Goal: Task Accomplishment & Management: Manage account settings

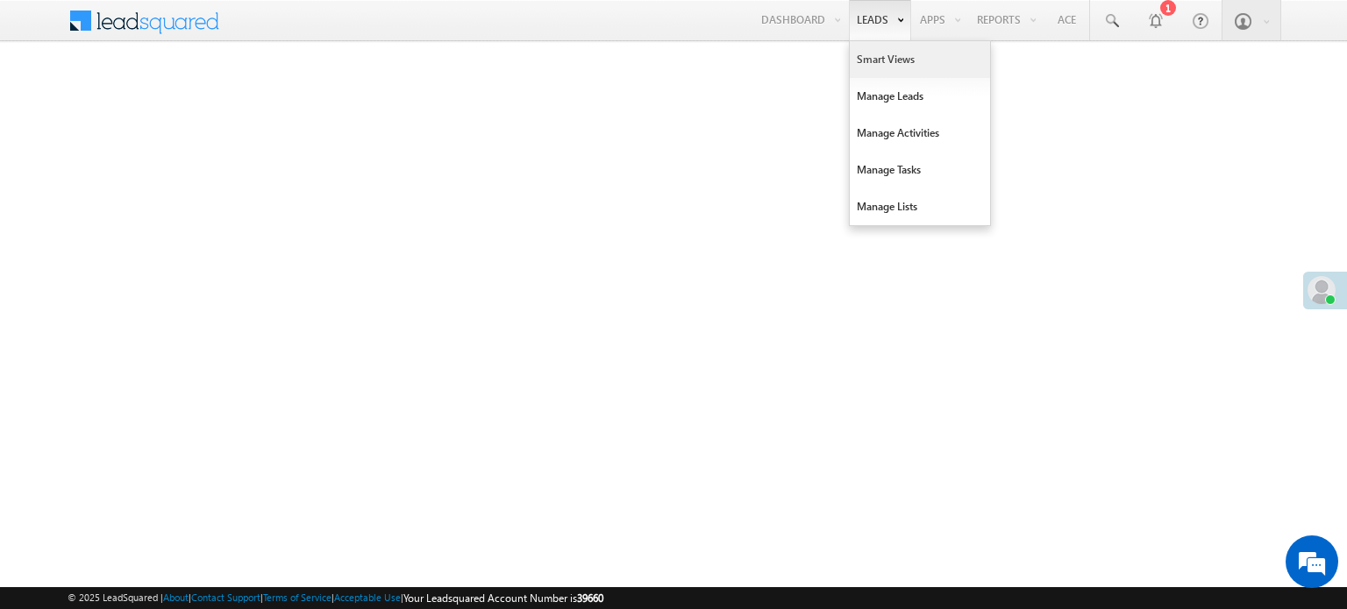
click at [888, 59] on link "Smart Views" at bounding box center [920, 59] width 140 height 37
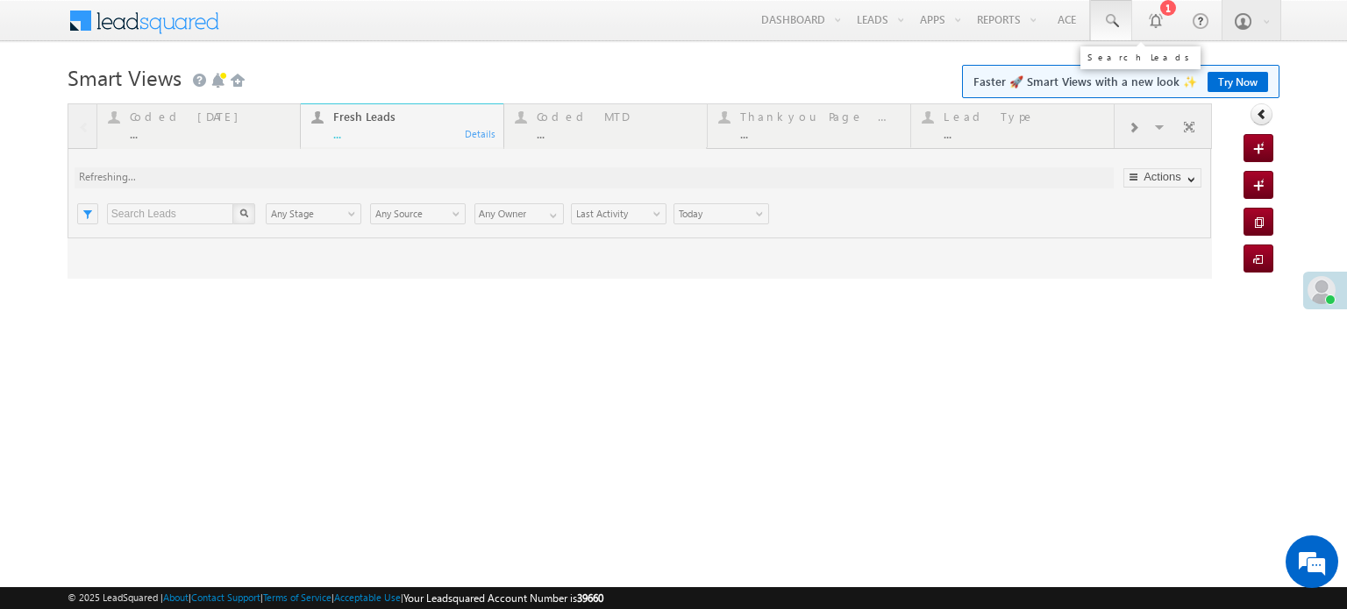
click at [1117, 15] on span at bounding box center [1111, 21] width 18 height 18
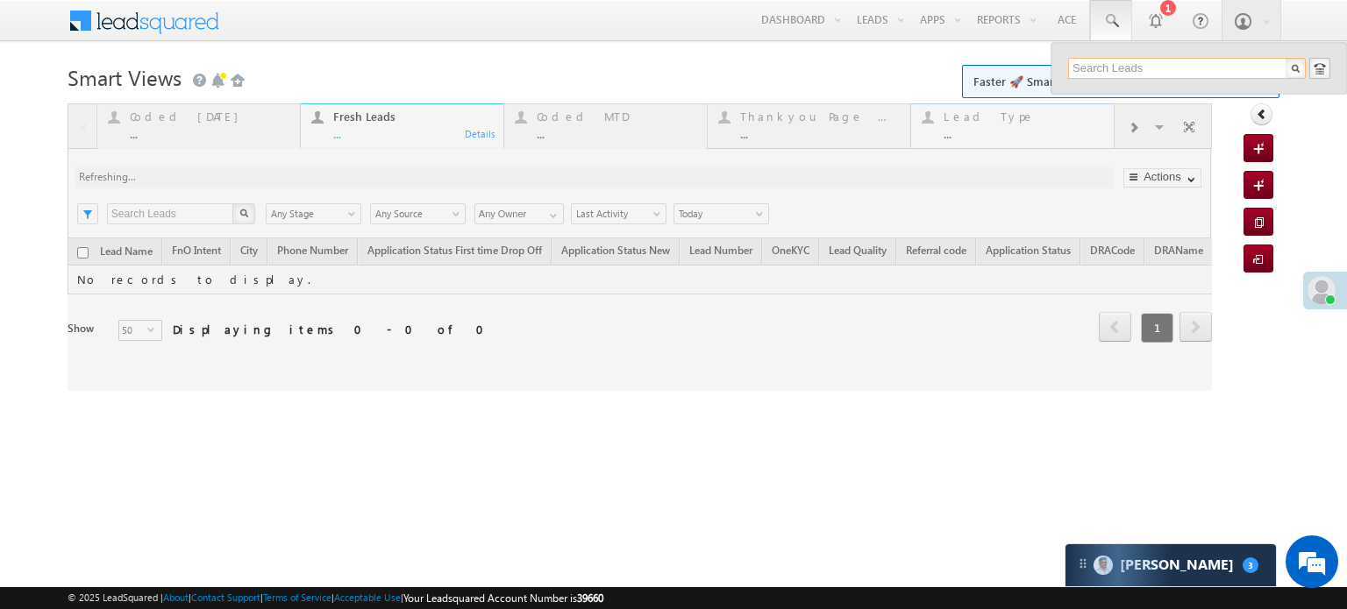
paste input "EQ28382042"
type input "EQ28382042"
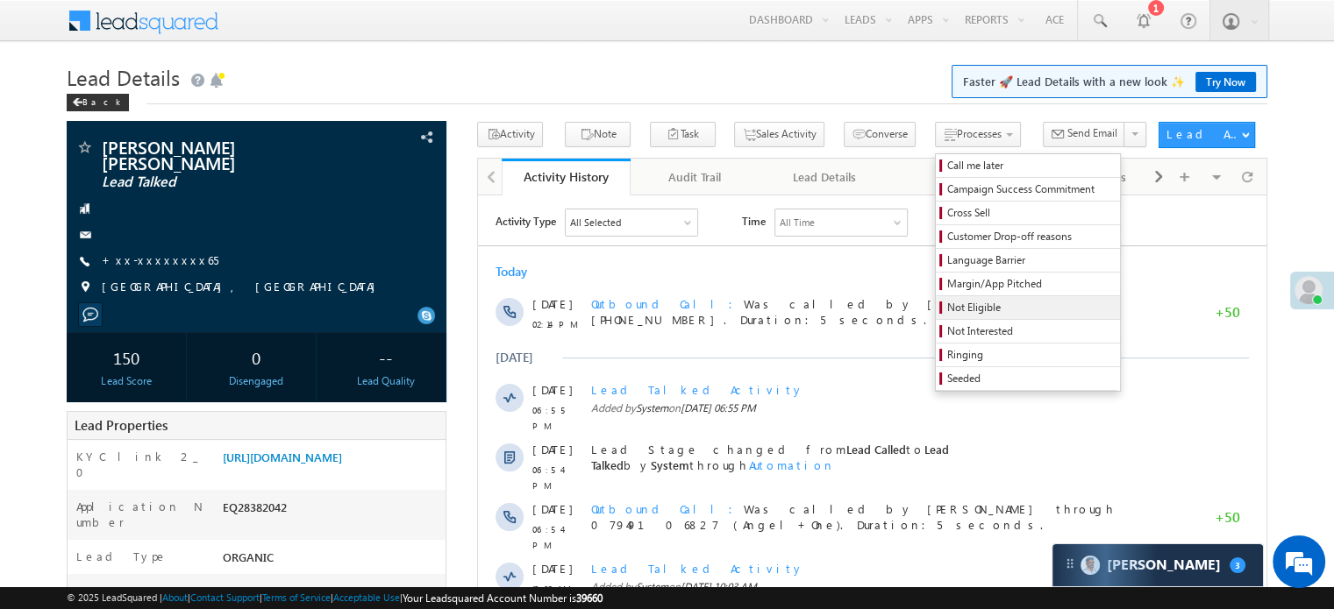
click at [947, 301] on span "Not Eligible" at bounding box center [1030, 308] width 167 height 16
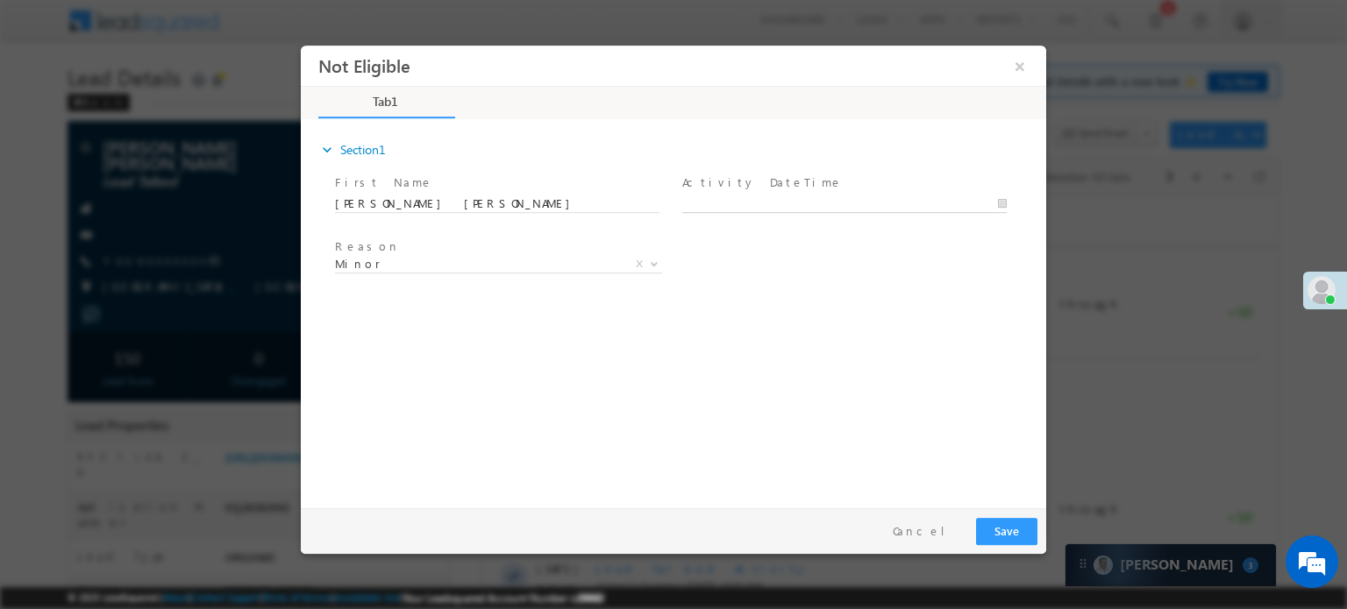
click at [754, 203] on body "Not Eligible ×" at bounding box center [673, 272] width 745 height 455
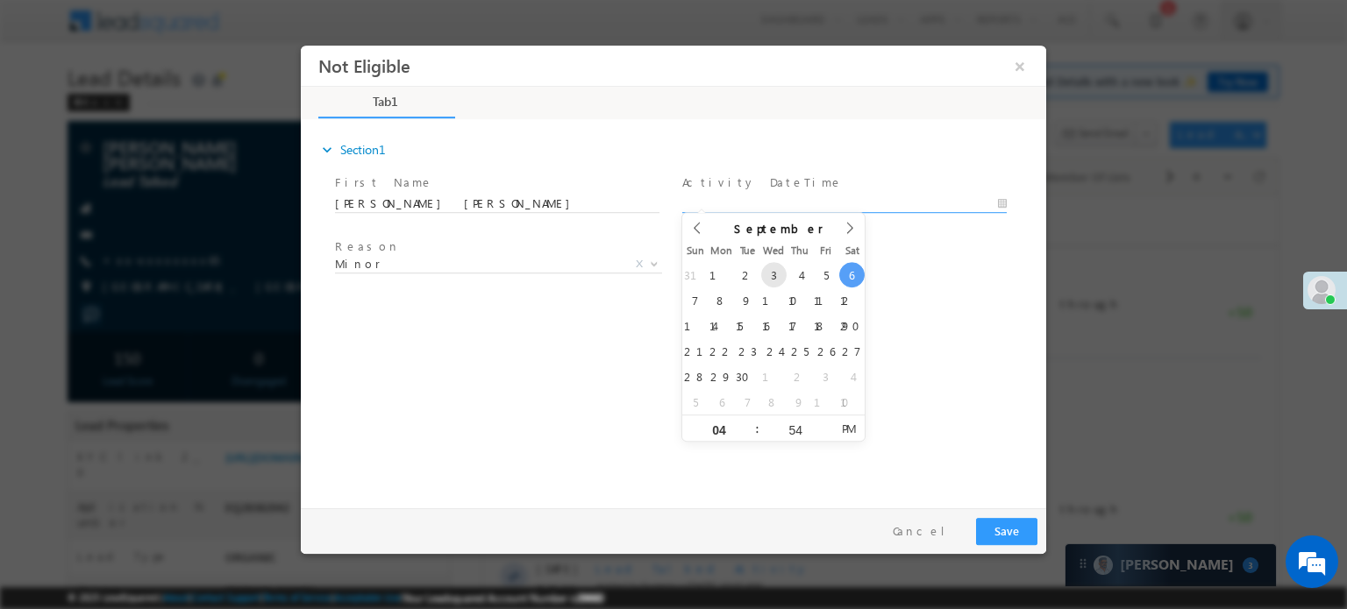
type input "09/06/25 4:54 PM"
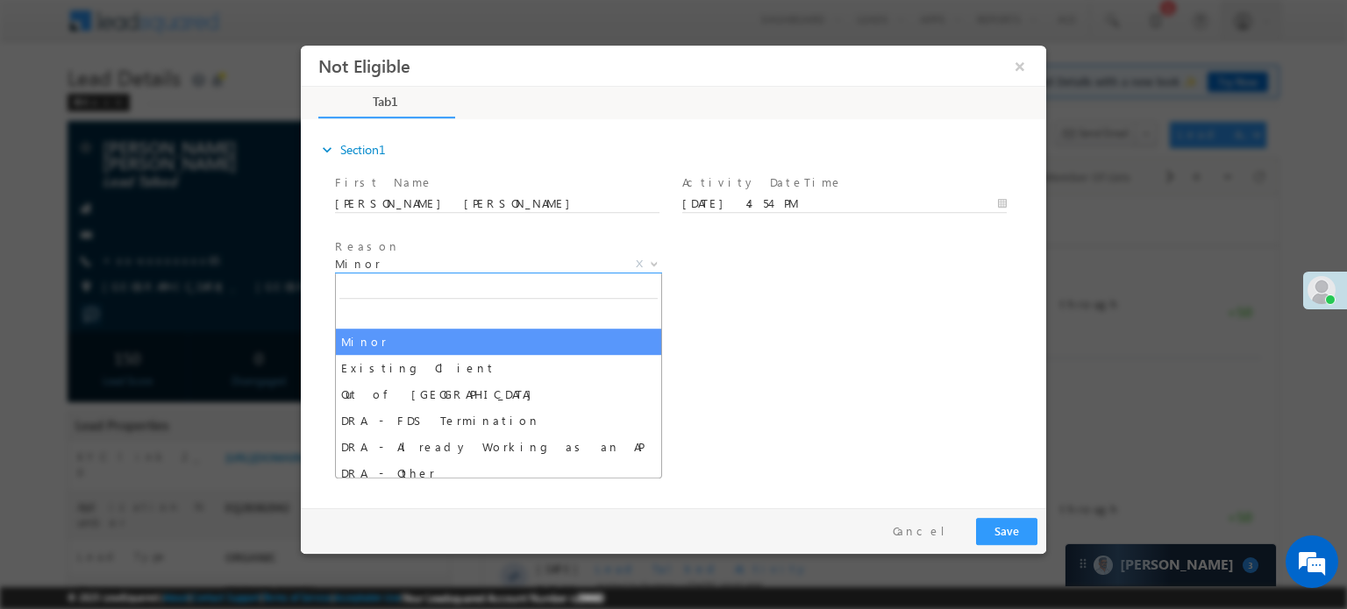
click at [567, 262] on span "Minor" at bounding box center [477, 263] width 285 height 16
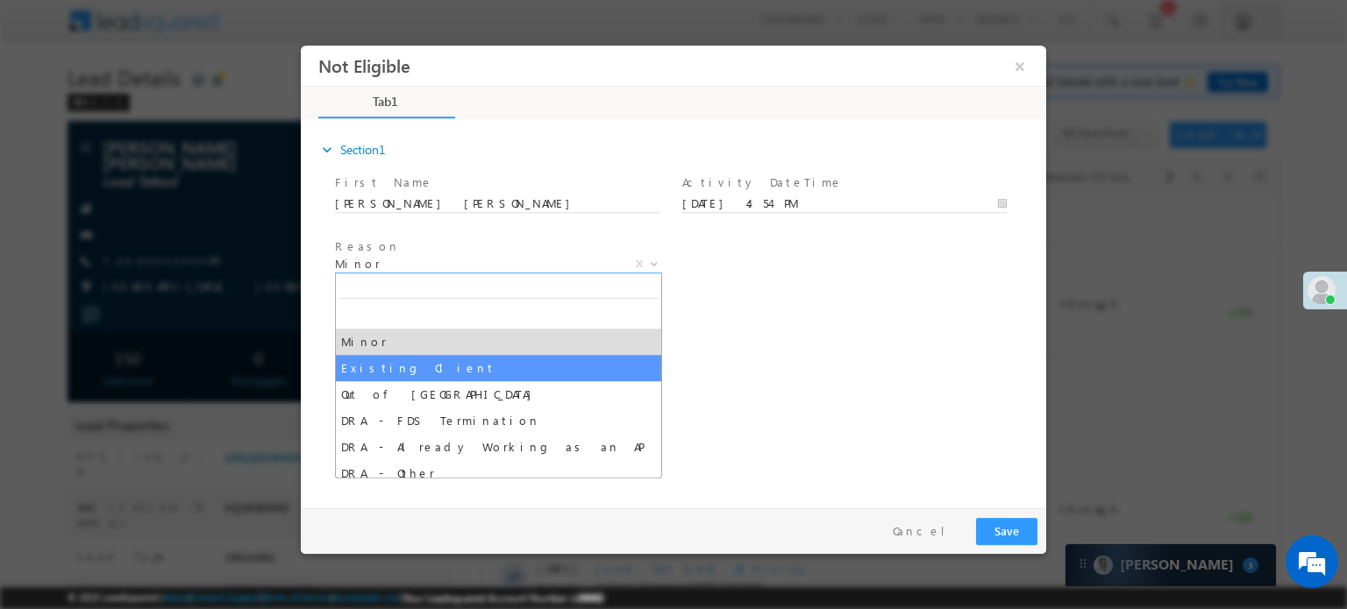
select select "Existing Client"
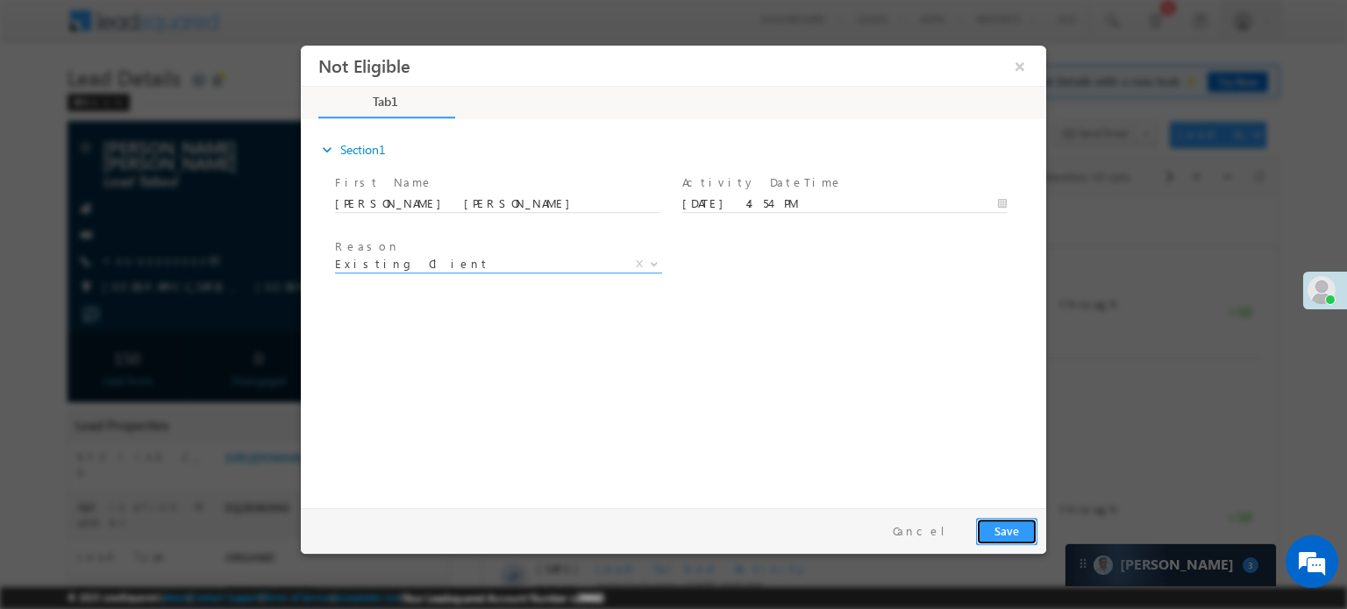
click at [986, 531] on button "Save" at bounding box center [1006, 530] width 61 height 27
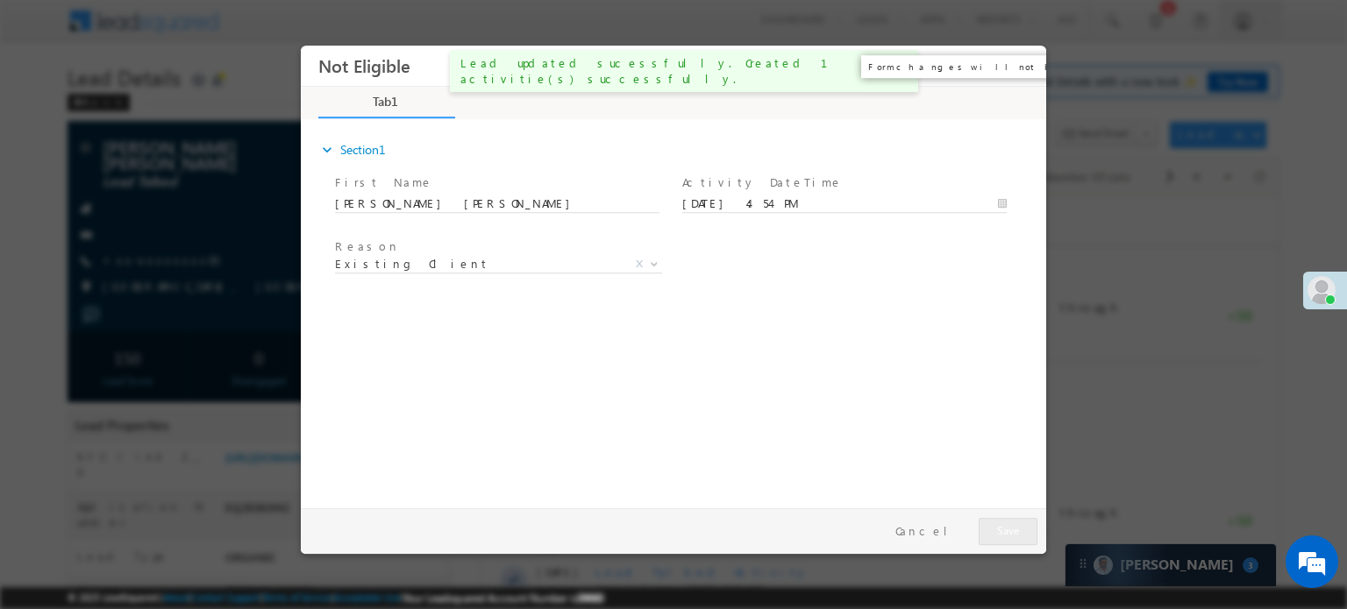
click at [1025, 70] on button "×" at bounding box center [1020, 65] width 30 height 32
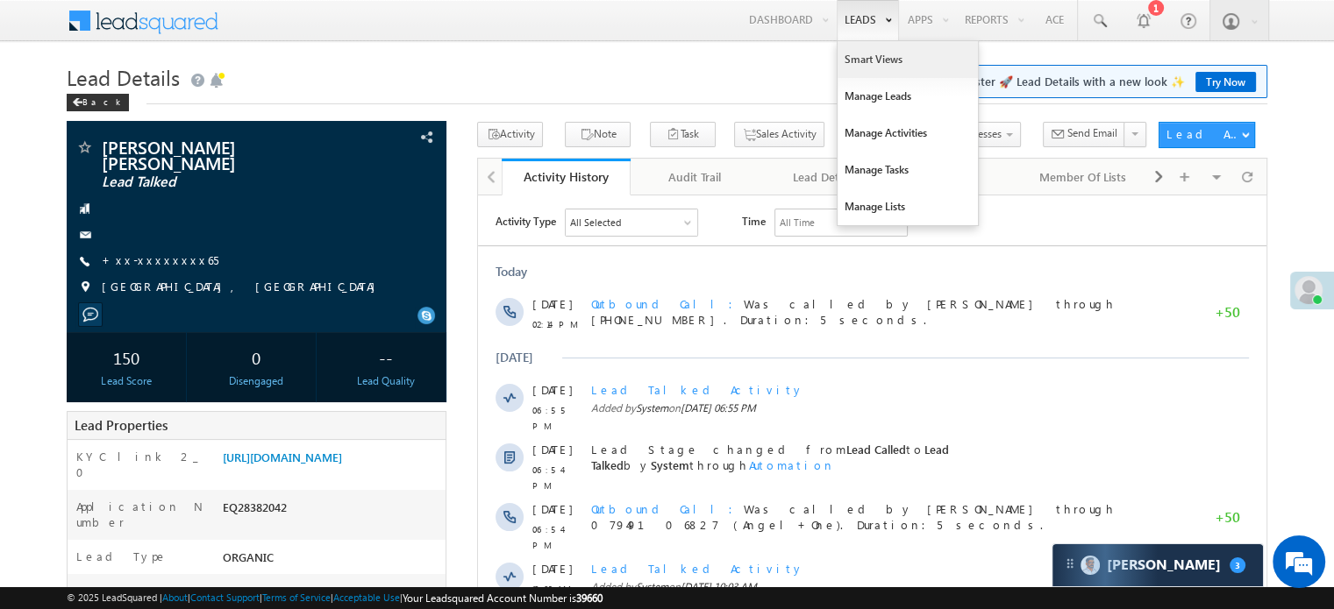
click at [876, 50] on link "Smart Views" at bounding box center [907, 59] width 140 height 37
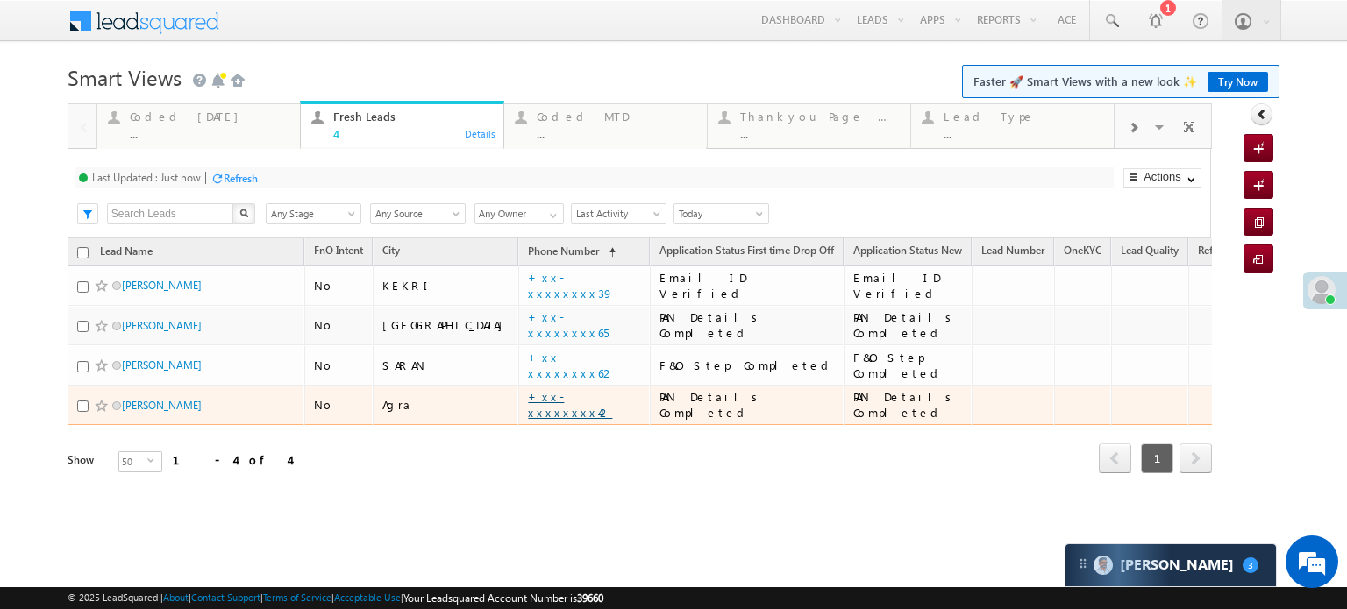
click at [528, 403] on link "+xx-xxxxxxxx42" at bounding box center [570, 404] width 84 height 31
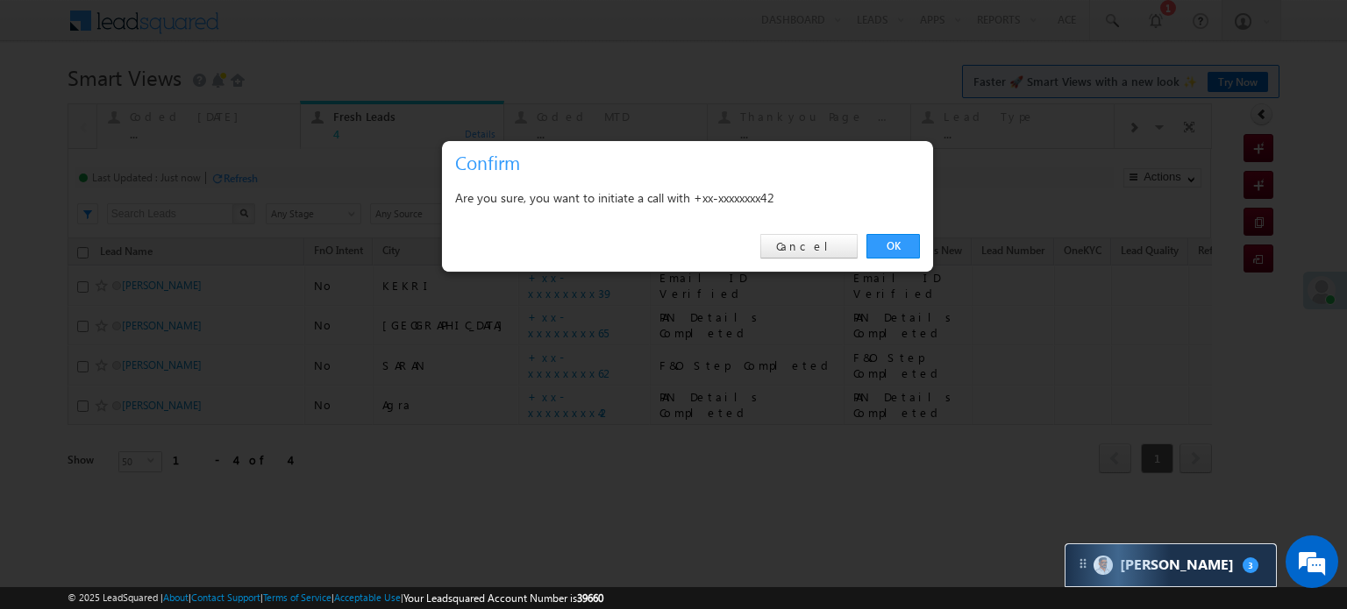
click at [887, 231] on div "OK Cancel" at bounding box center [687, 247] width 491 height 50
click at [894, 248] on link "OK" at bounding box center [892, 246] width 53 height 25
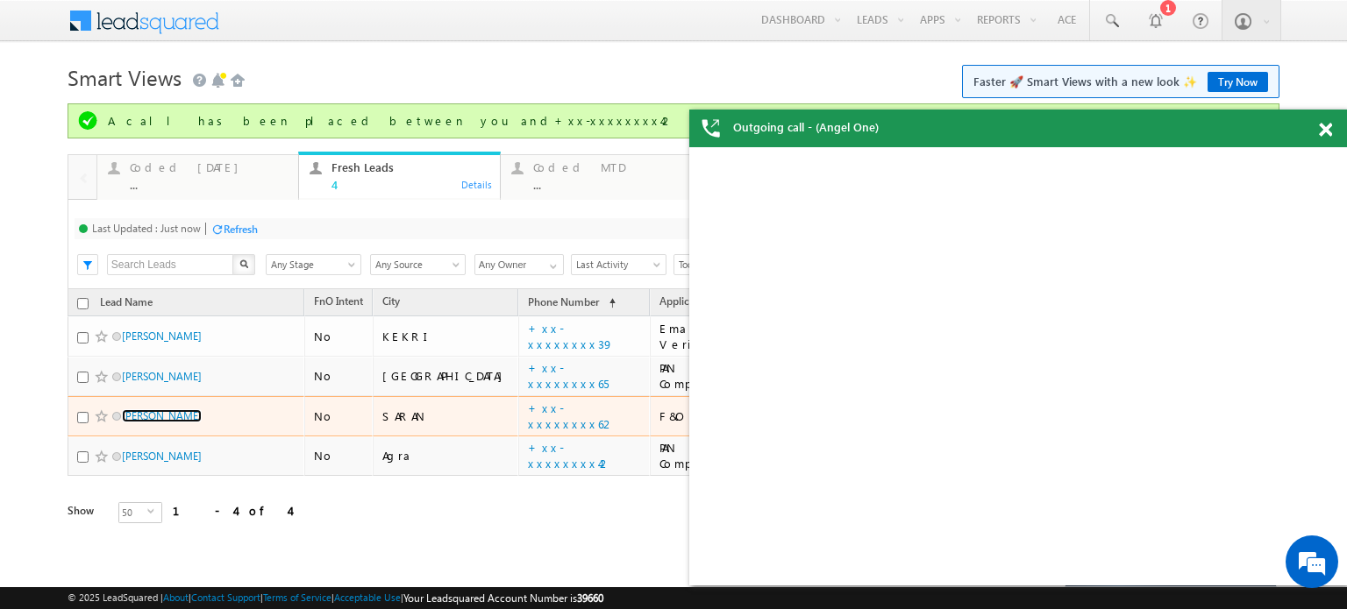
drag, startPoint x: 130, startPoint y: 362, endPoint x: 151, endPoint y: 424, distance: 64.9
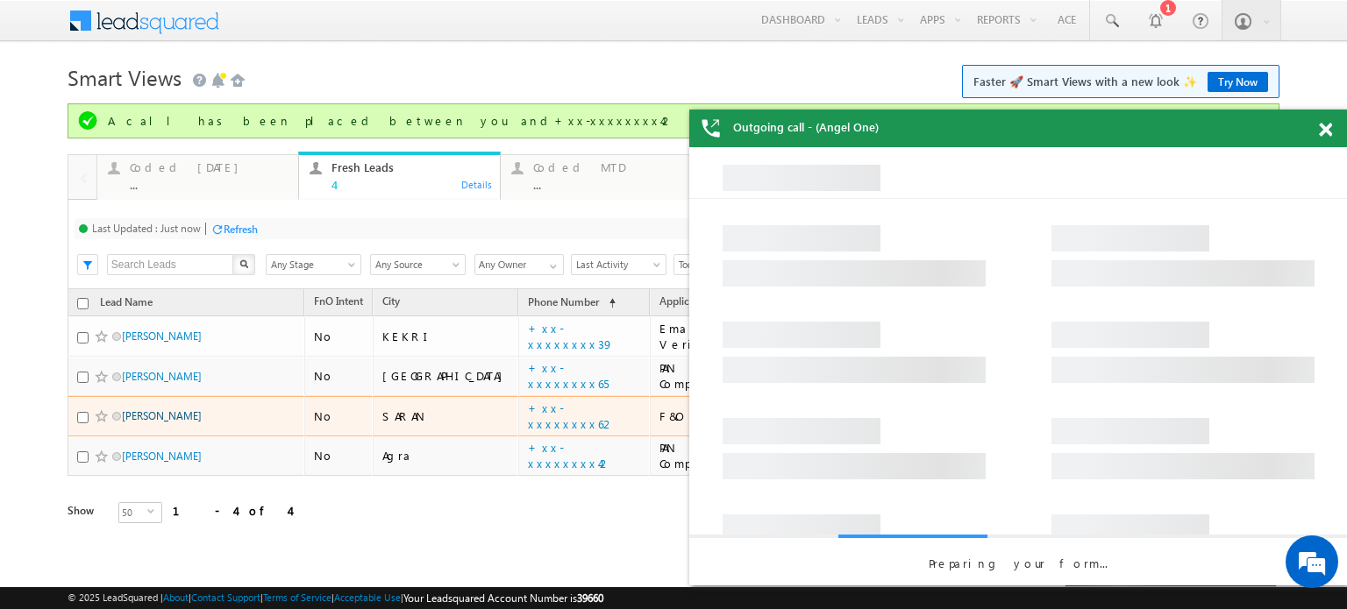
drag, startPoint x: 151, startPoint y: 424, endPoint x: 137, endPoint y: 416, distance: 15.7
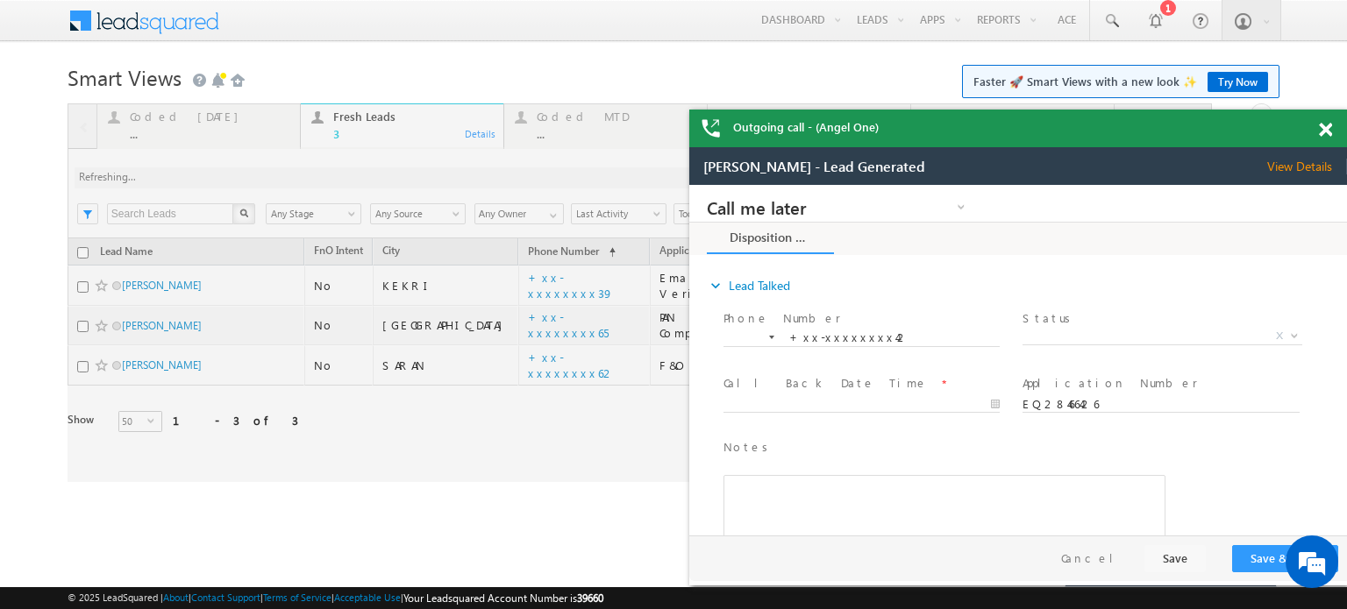
click at [1322, 123] on span at bounding box center [1325, 130] width 13 height 15
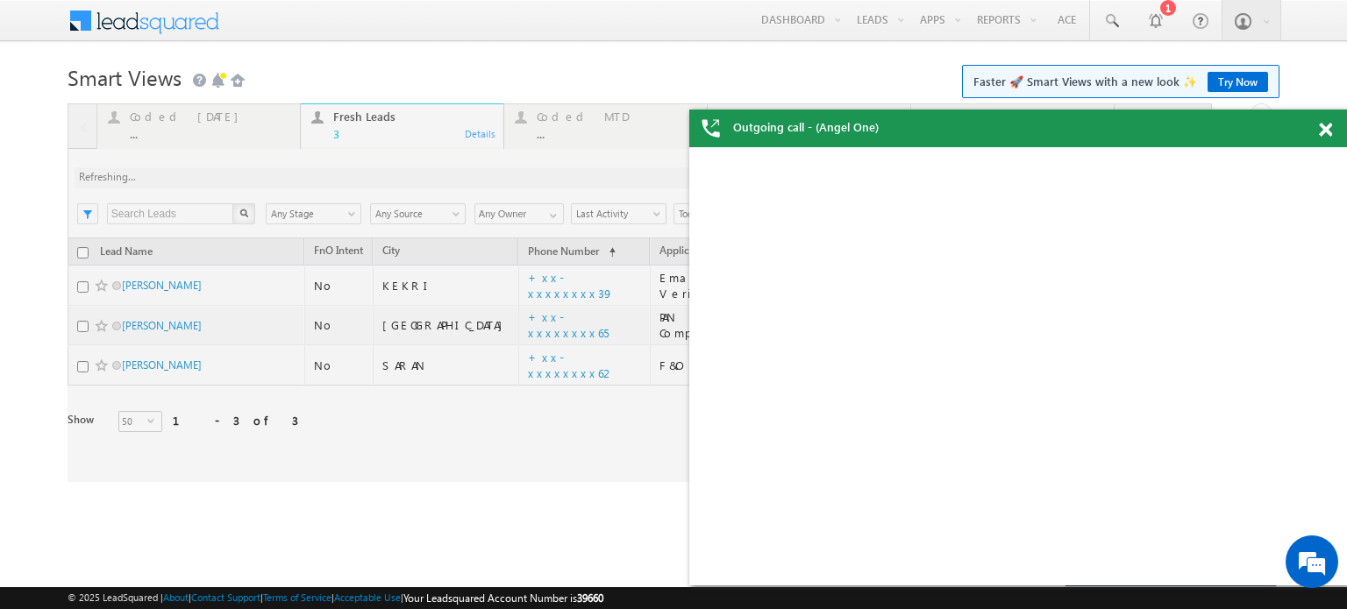
click at [1319, 134] on span at bounding box center [1325, 130] width 13 height 15
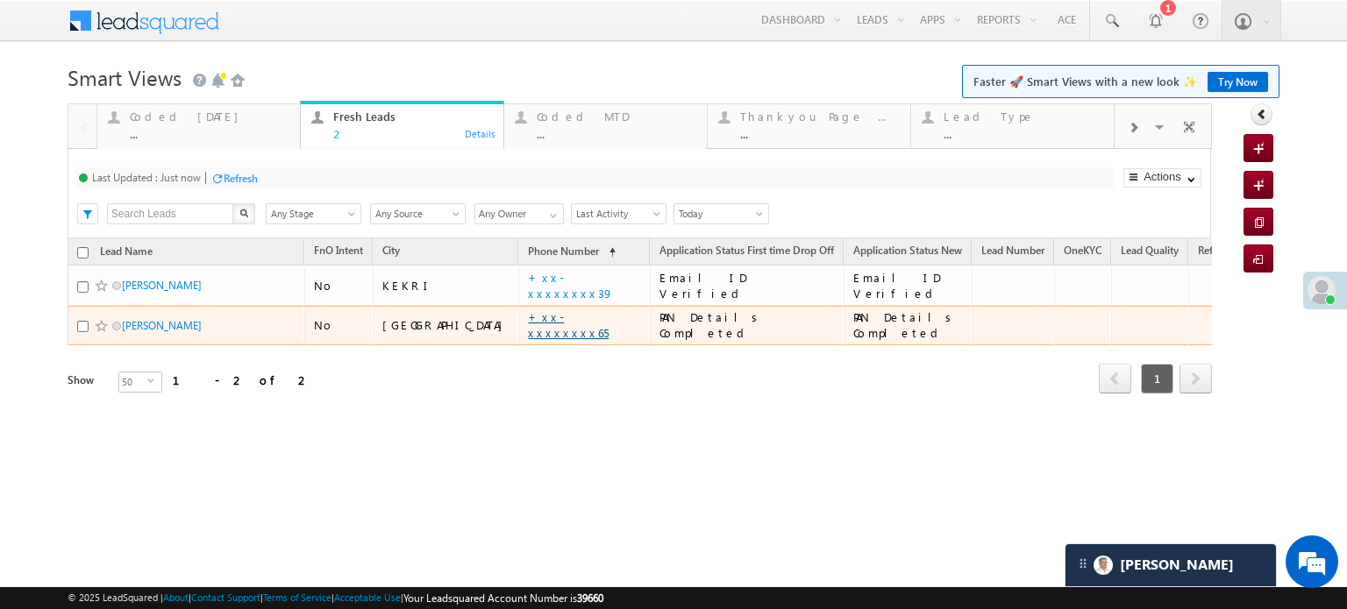
click at [528, 318] on link "+xx-xxxxxxxx65" at bounding box center [568, 325] width 81 height 31
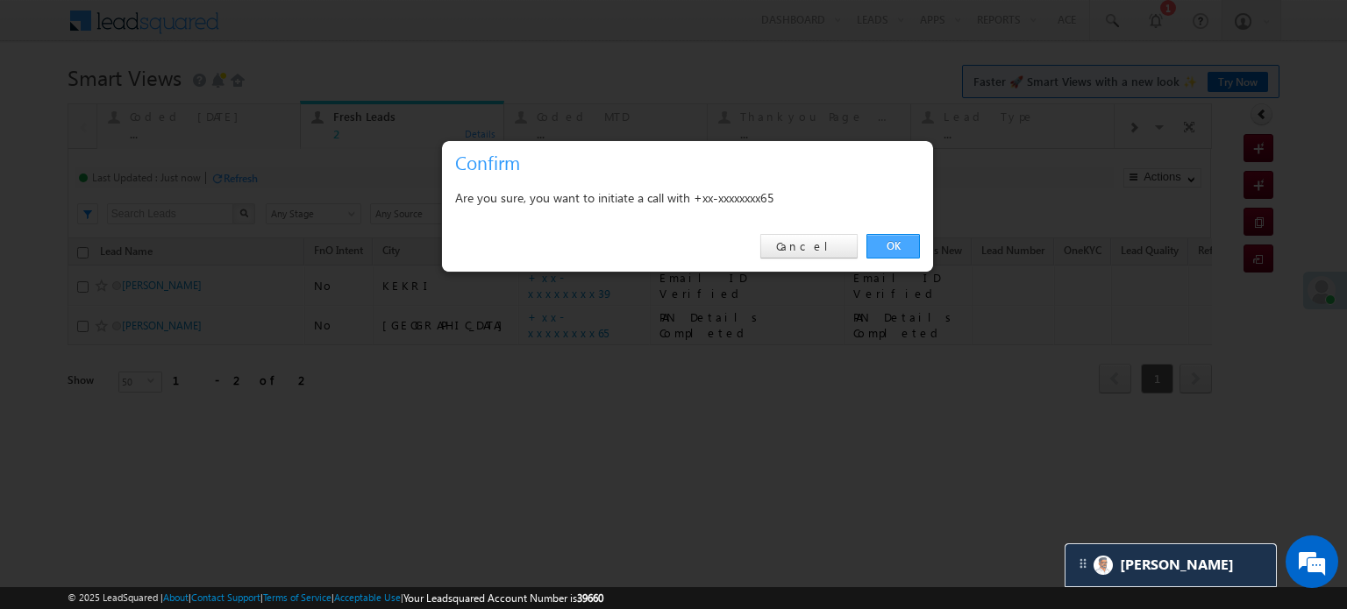
click at [887, 246] on link "OK" at bounding box center [892, 246] width 53 height 25
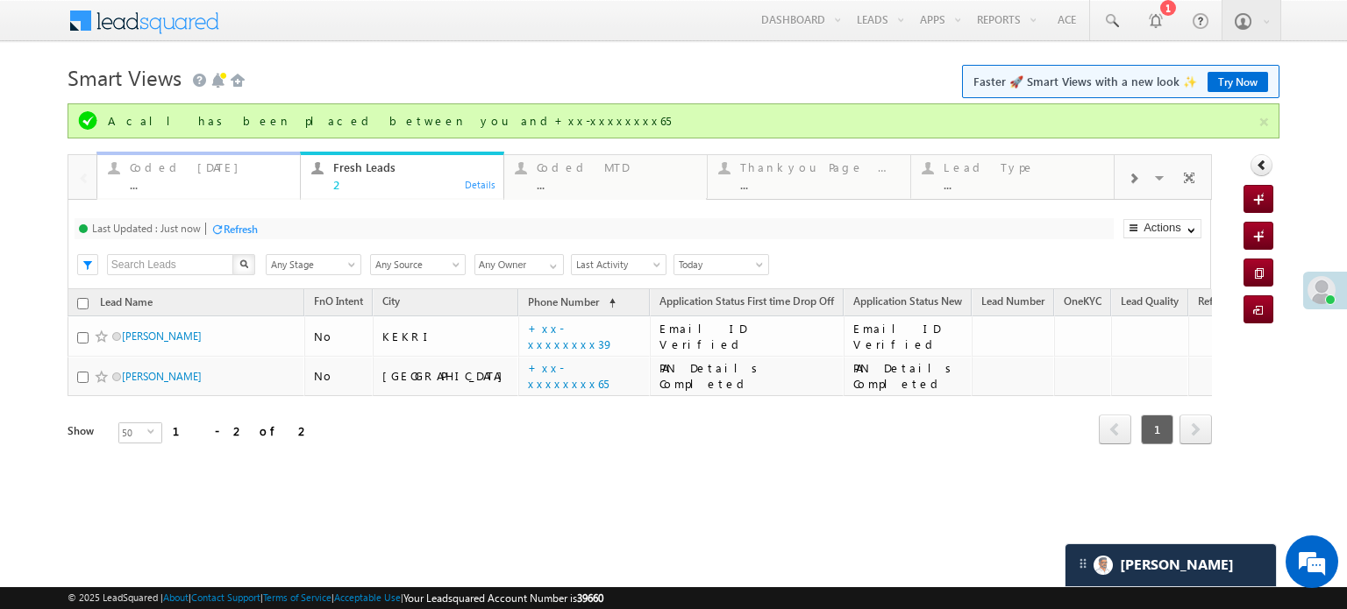
click at [167, 166] on div "Coded Today" at bounding box center [210, 167] width 160 height 14
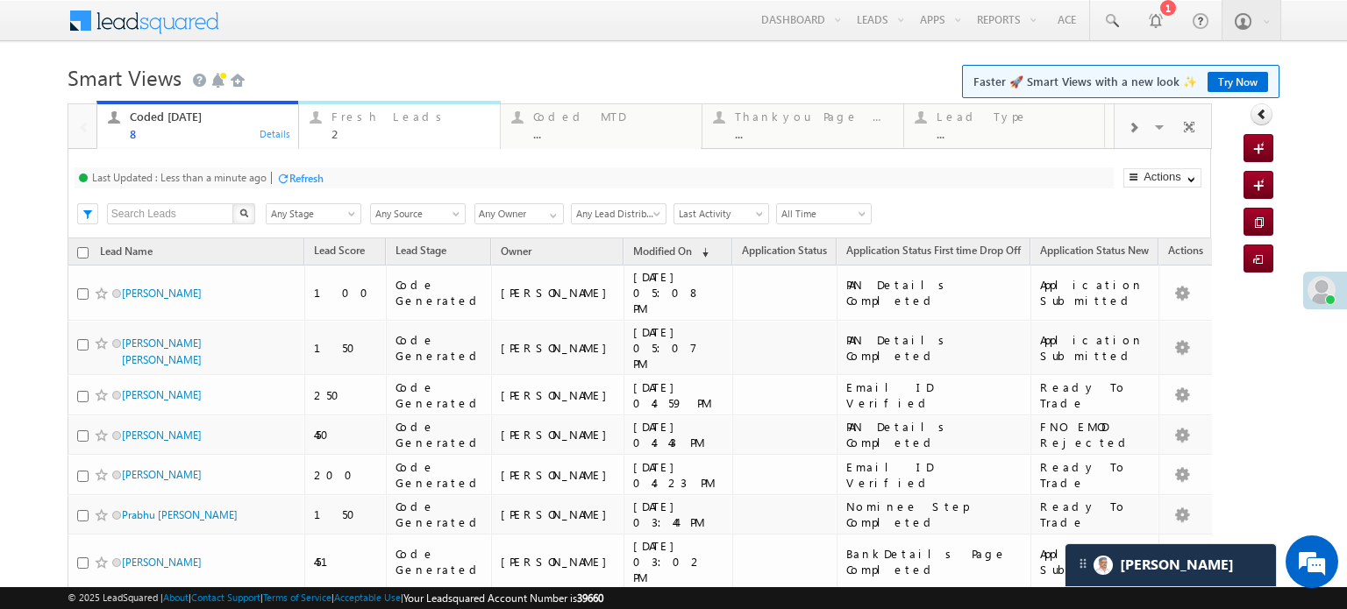
click at [359, 126] on div "Fresh Leads 2" at bounding box center [410, 123] width 158 height 34
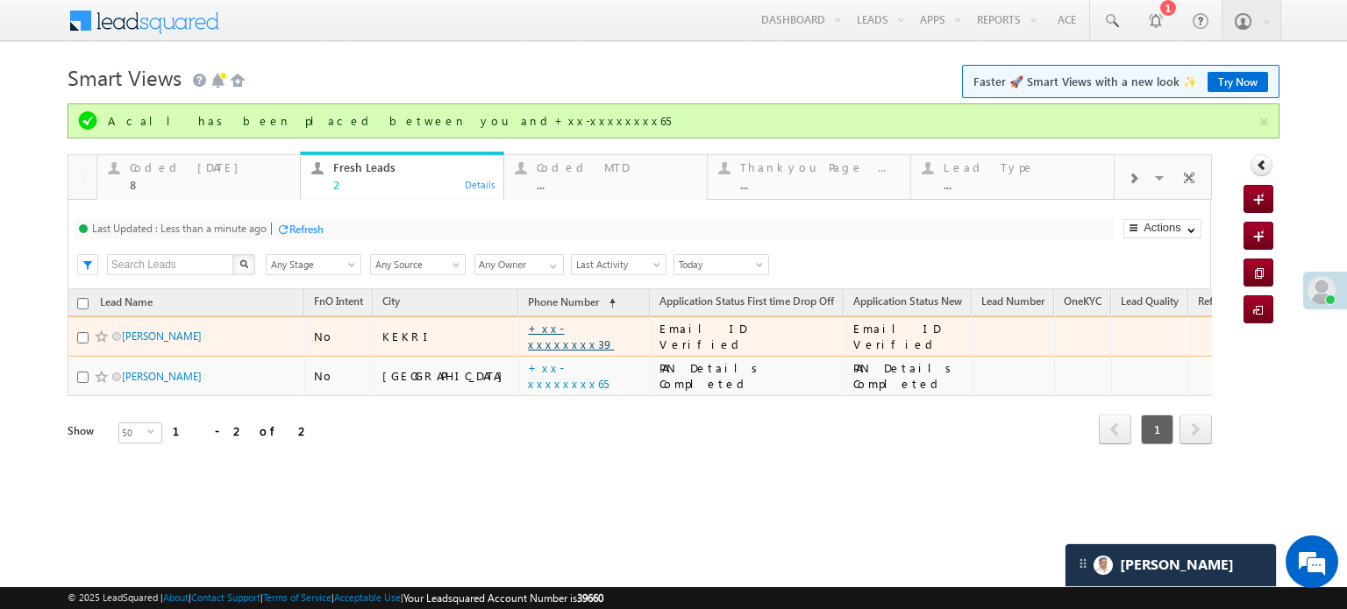
click at [530, 339] on link "+xx-xxxxxxxx39" at bounding box center [571, 336] width 86 height 31
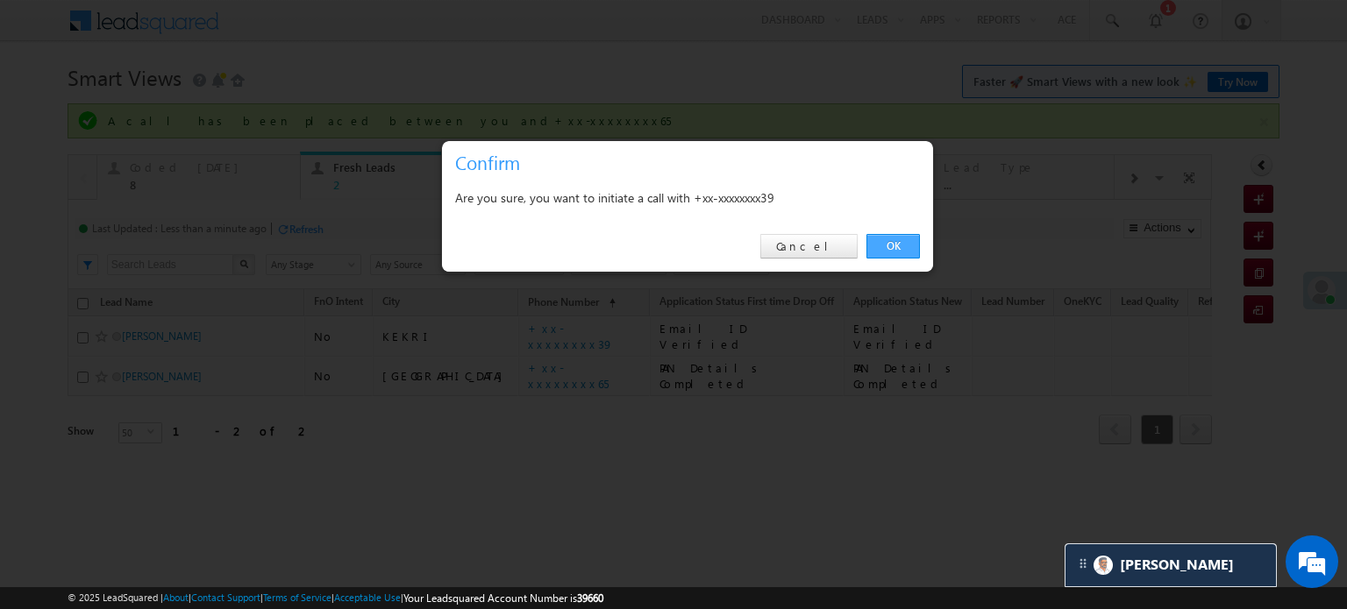
click at [901, 235] on link "OK" at bounding box center [892, 246] width 53 height 25
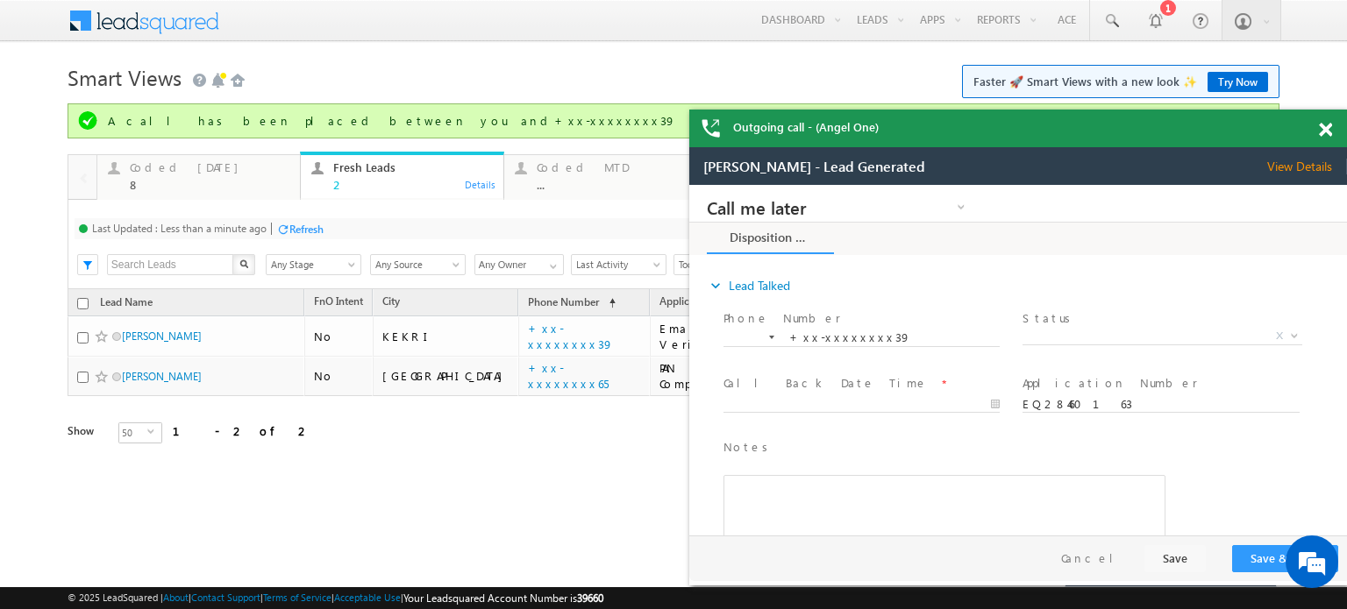
click at [303, 223] on div "Refresh" at bounding box center [306, 229] width 34 height 13
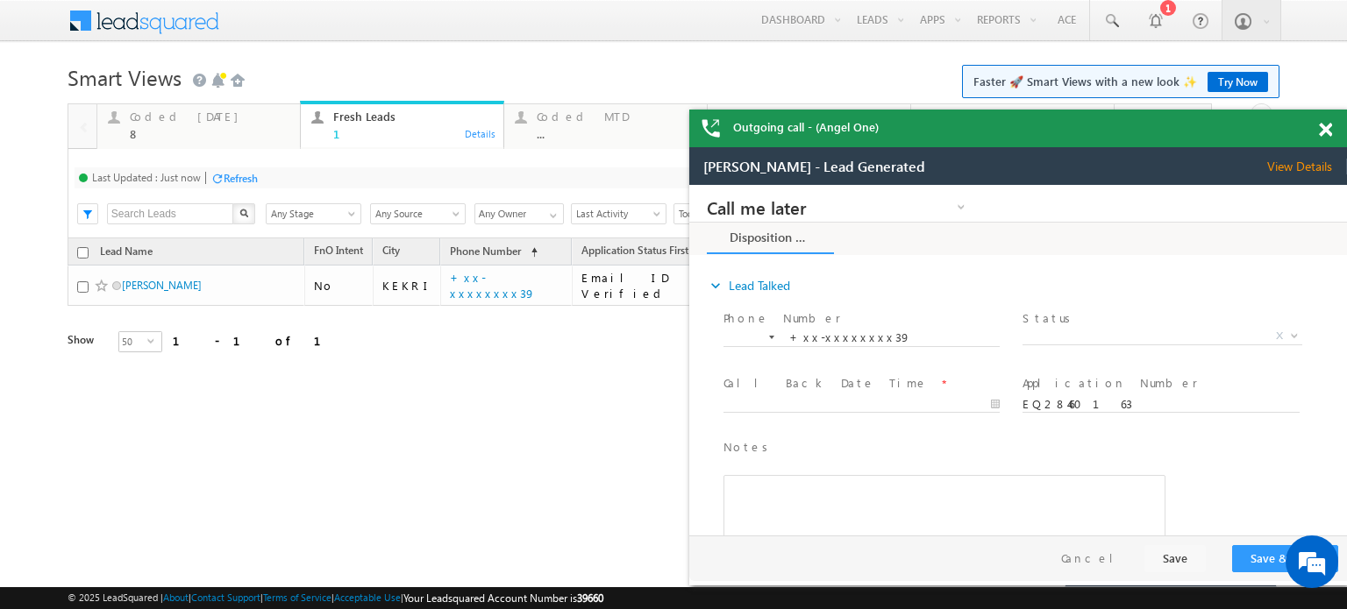
click at [1328, 126] on span at bounding box center [1325, 130] width 13 height 15
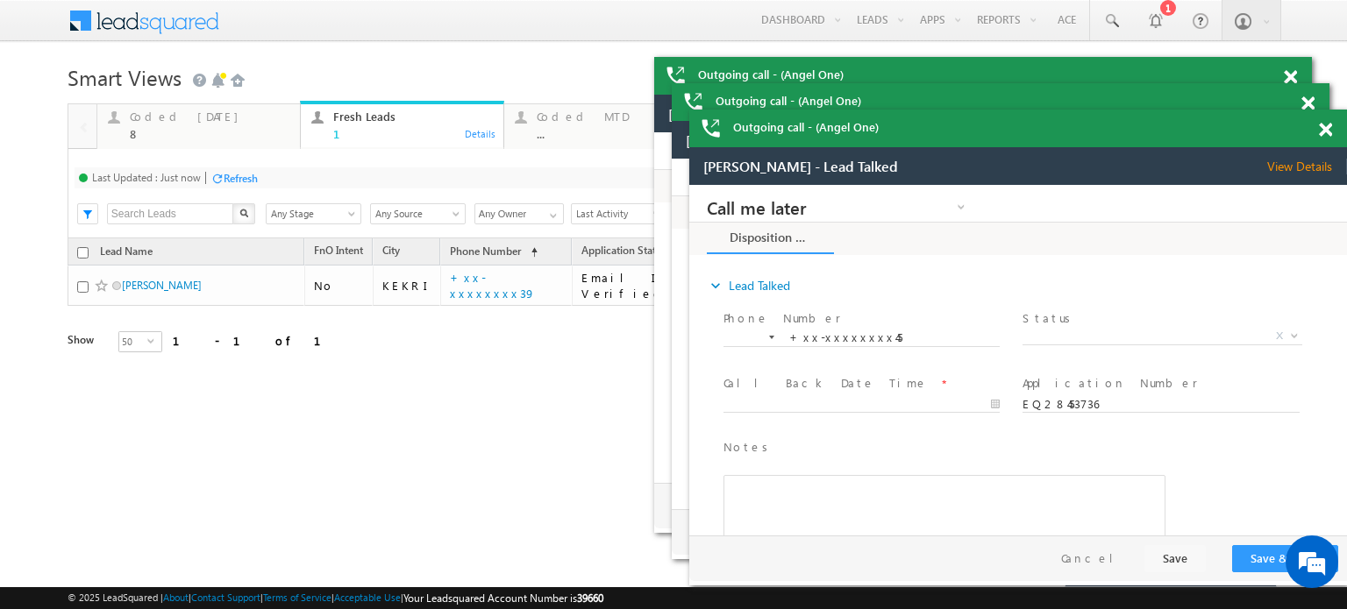
click at [0, 0] on span at bounding box center [0, 0] width 0 height 0
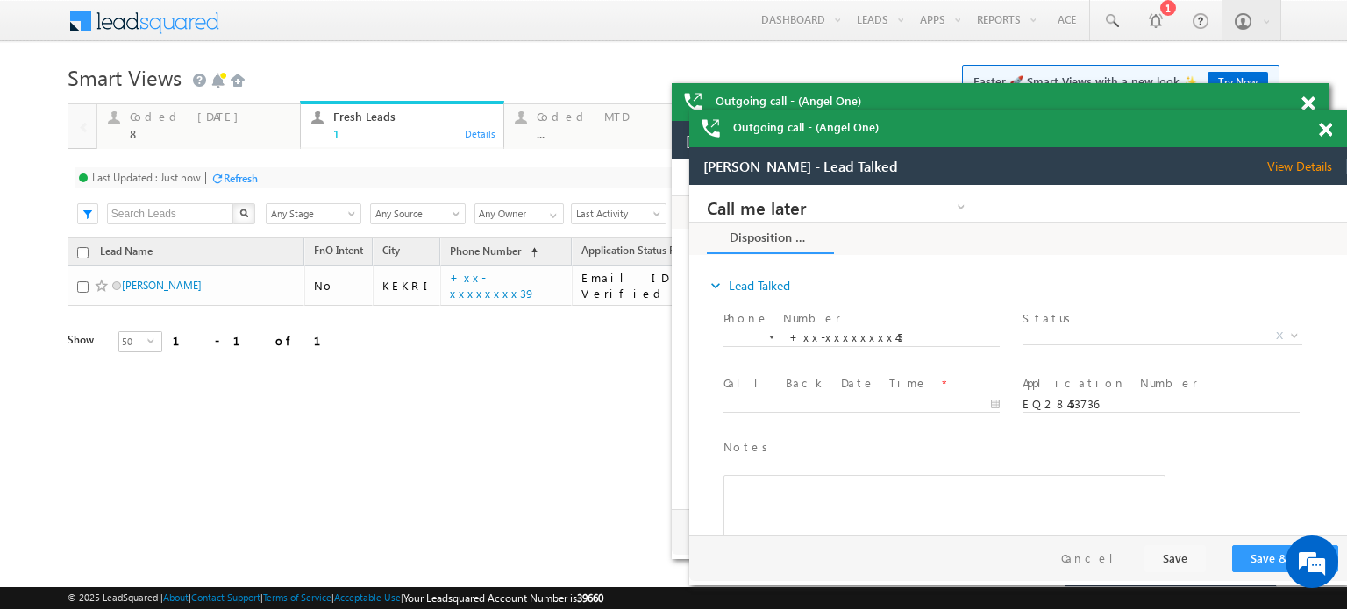
click at [1327, 136] on span at bounding box center [1325, 130] width 13 height 15
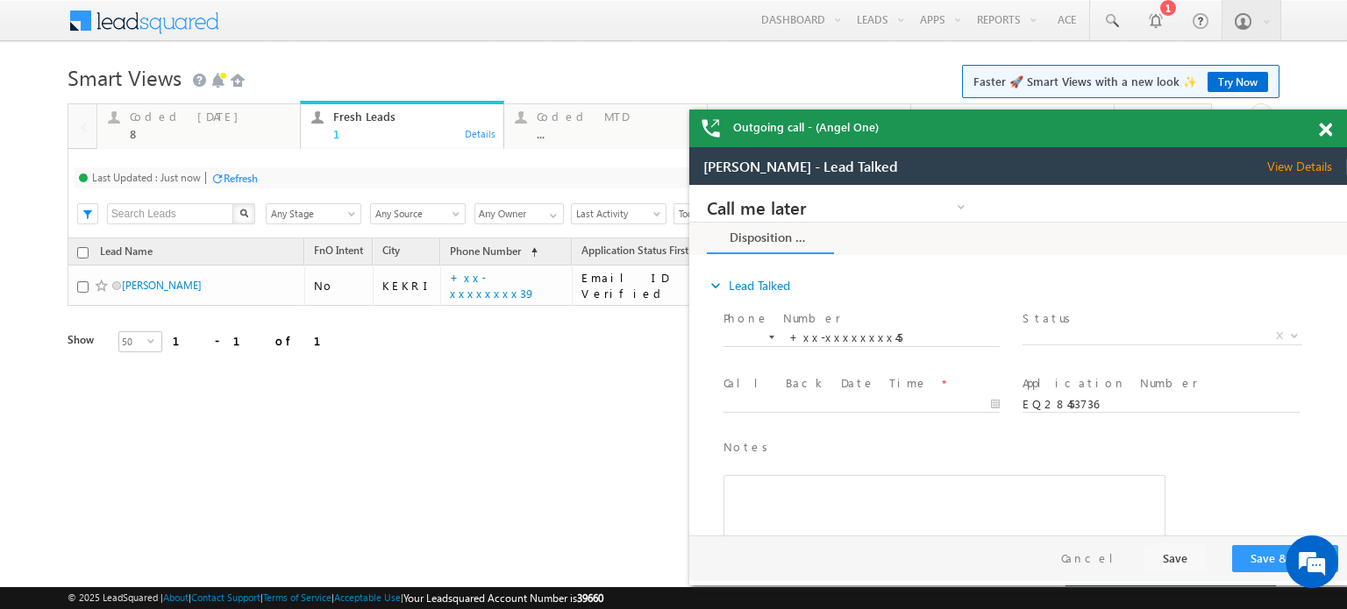
click at [1327, 136] on span at bounding box center [1325, 130] width 13 height 15
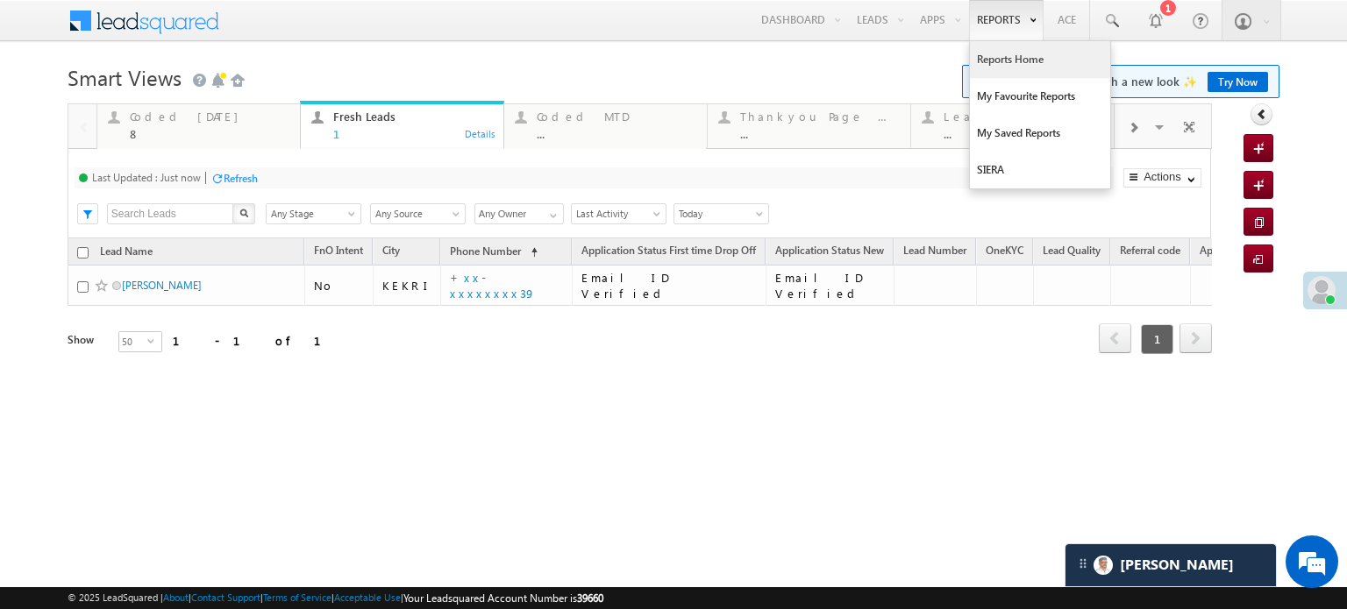
click at [977, 46] on link "Reports Home" at bounding box center [1040, 59] width 140 height 37
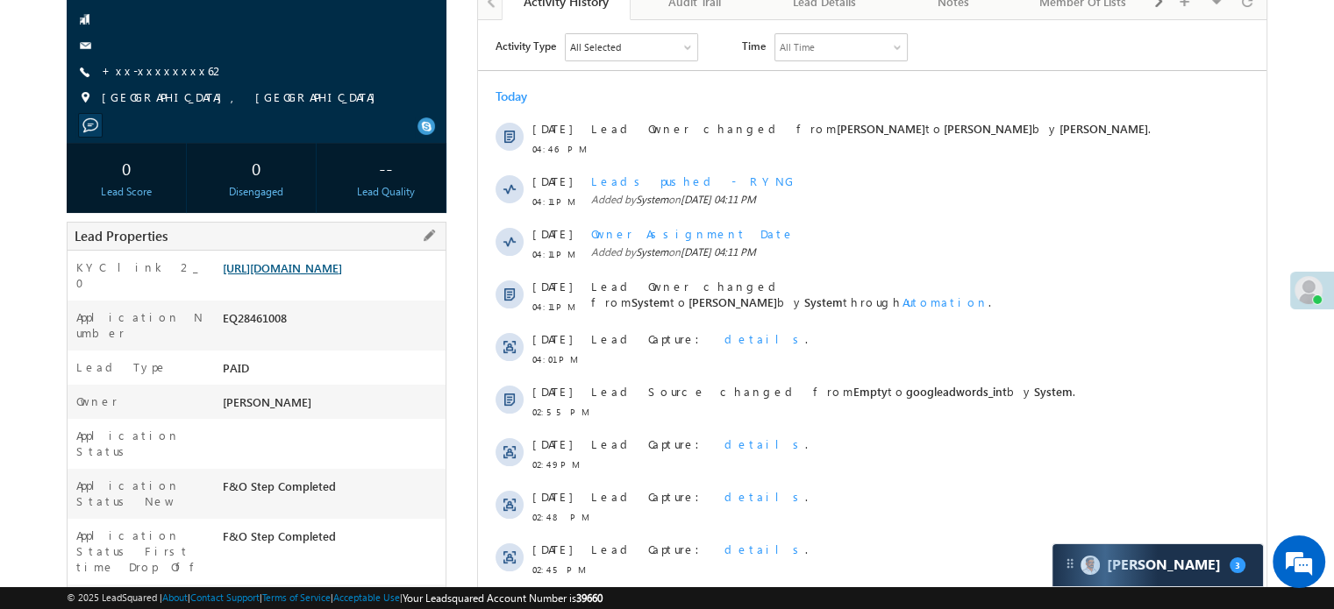
click at [303, 266] on link "[URL][DOMAIN_NAME]" at bounding box center [282, 267] width 119 height 15
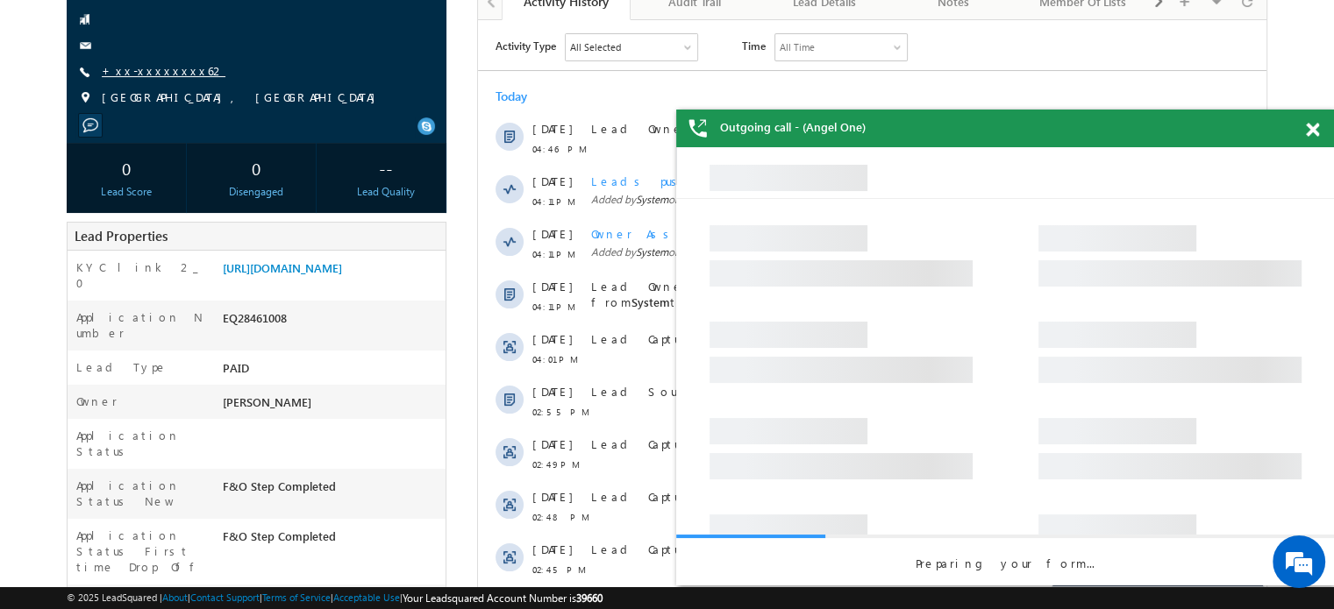
click at [138, 77] on link "+xx-xxxxxxxx62" at bounding box center [164, 70] width 124 height 15
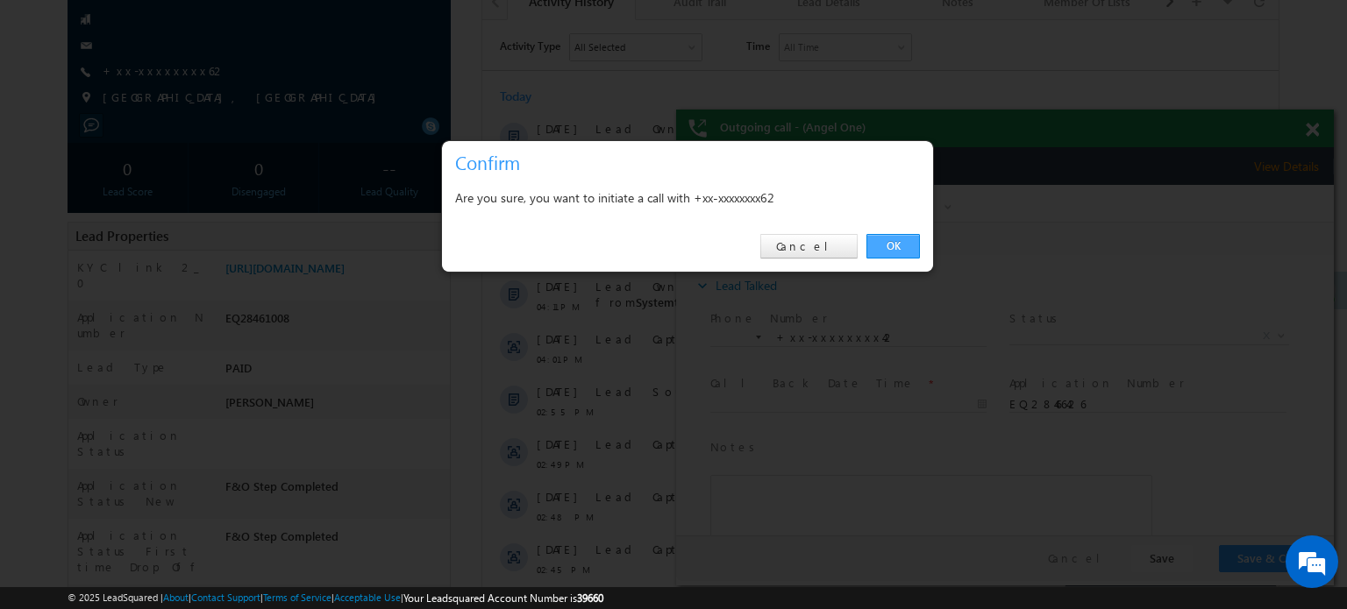
click at [906, 253] on link "OK" at bounding box center [892, 246] width 53 height 25
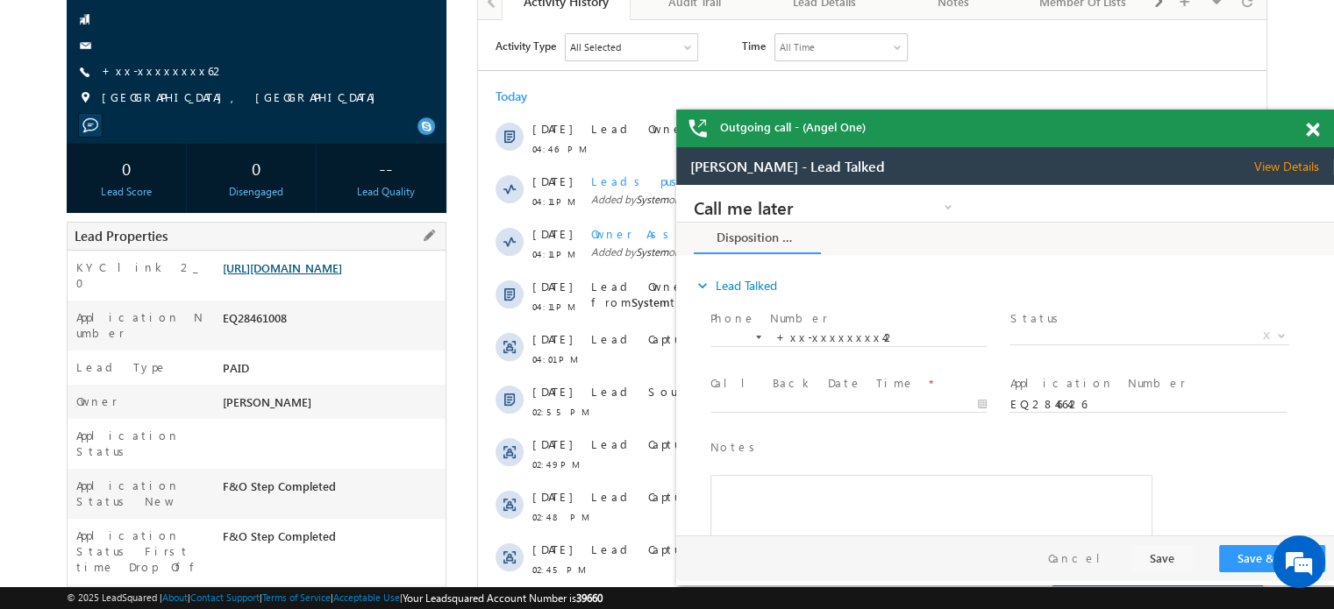
click at [342, 275] on link "https://angelbroking1-pk3em7sa.customui-test.leadsquared.com?leadId=2e7d1241-9b…" at bounding box center [282, 267] width 119 height 15
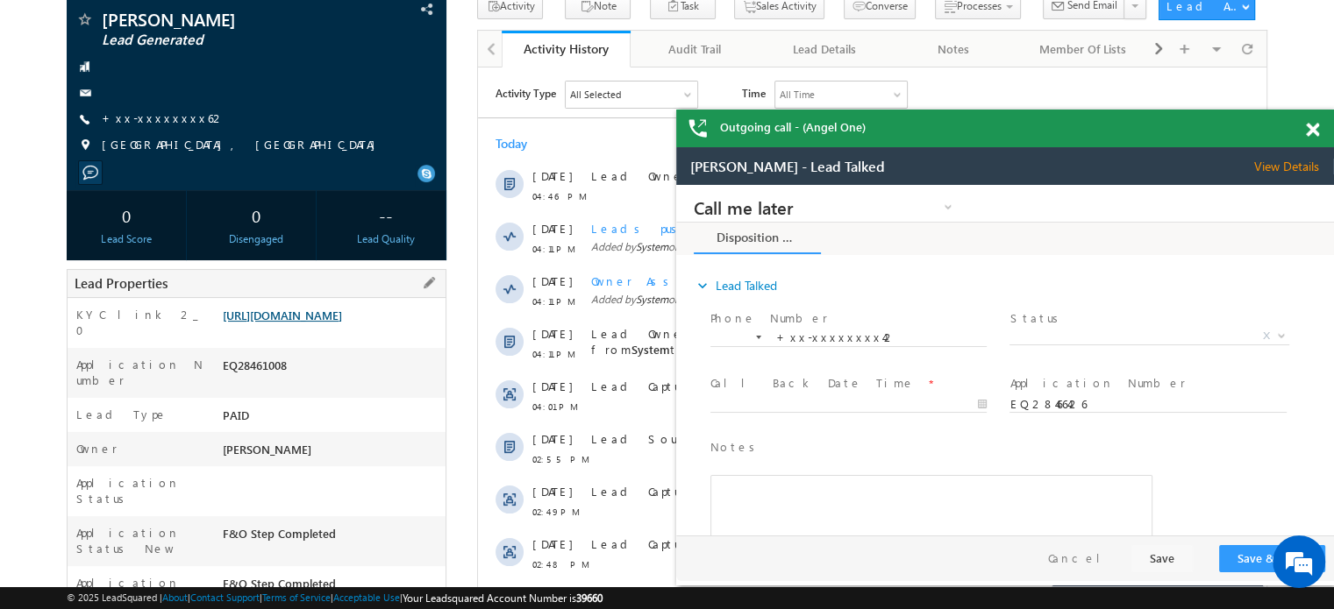
scroll to position [222, 0]
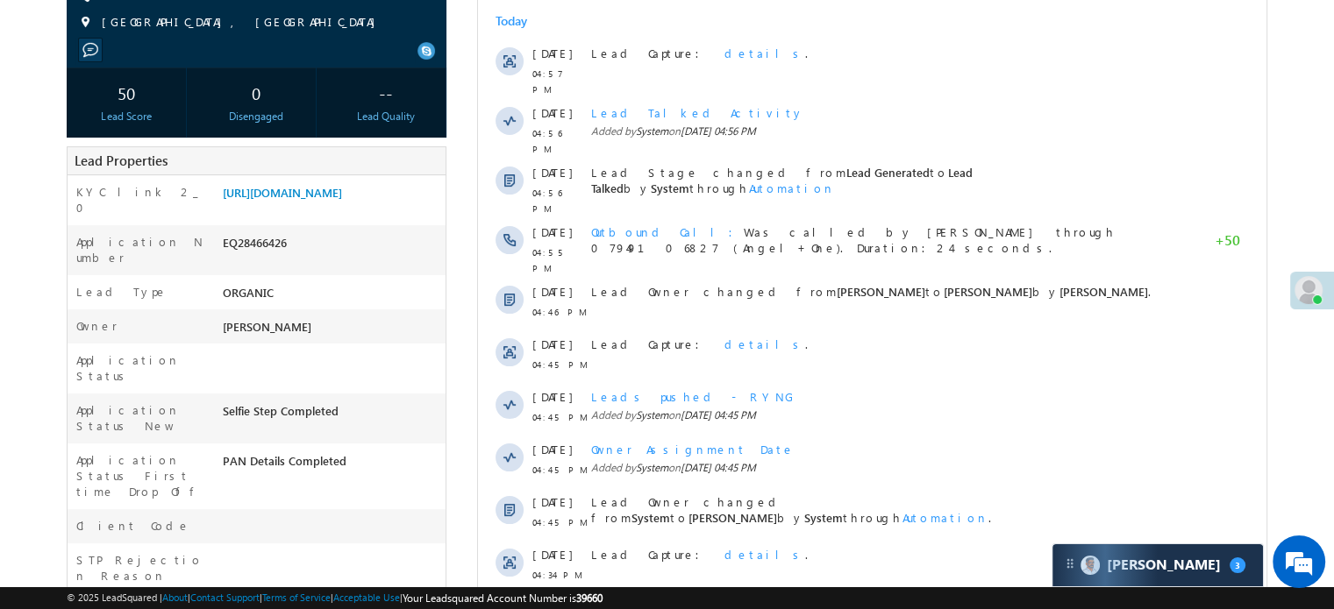
scroll to position [263, 0]
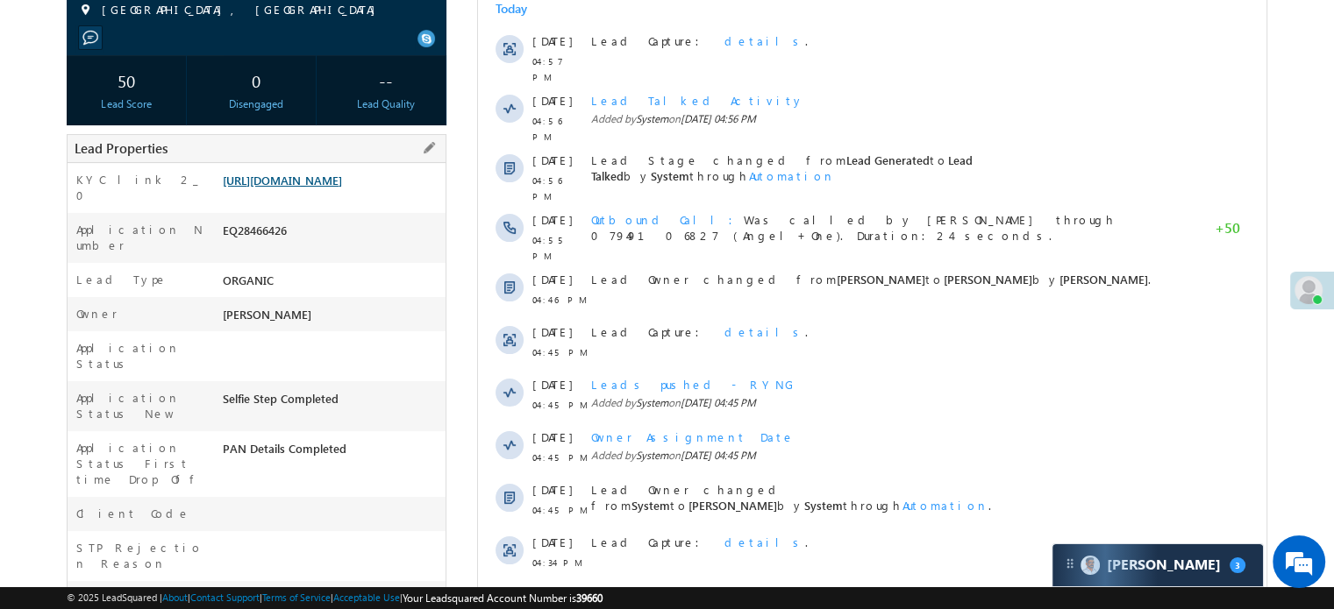
click at [311, 188] on link "[URL][DOMAIN_NAME]" at bounding box center [282, 180] width 119 height 15
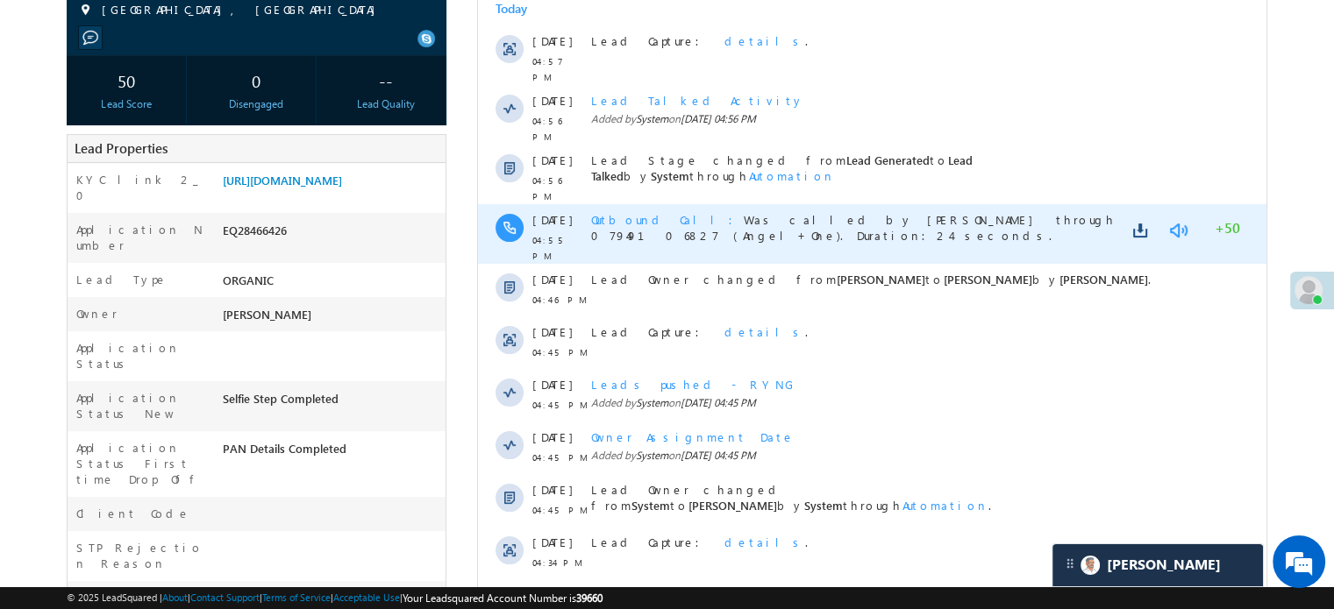
click at [1175, 222] on link at bounding box center [1177, 231] width 21 height 18
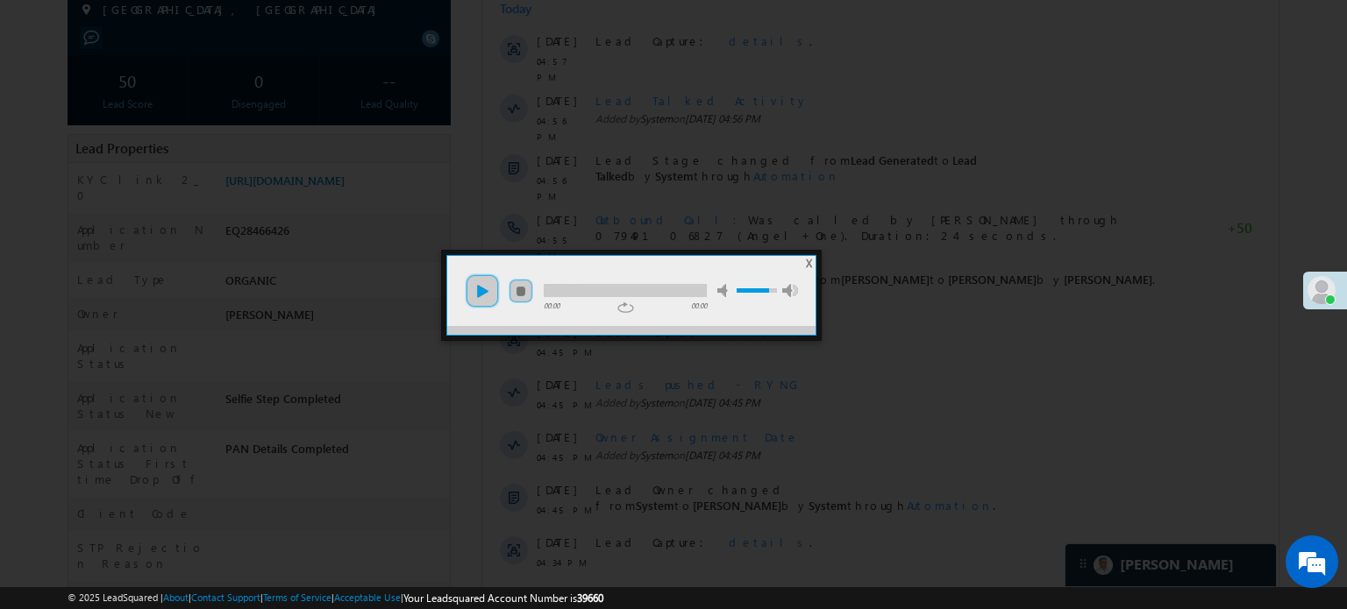
click at [476, 282] on link "play" at bounding box center [482, 291] width 35 height 35
click at [590, 288] on div at bounding box center [625, 290] width 163 height 13
click at [863, 440] on div at bounding box center [673, 304] width 1347 height 609
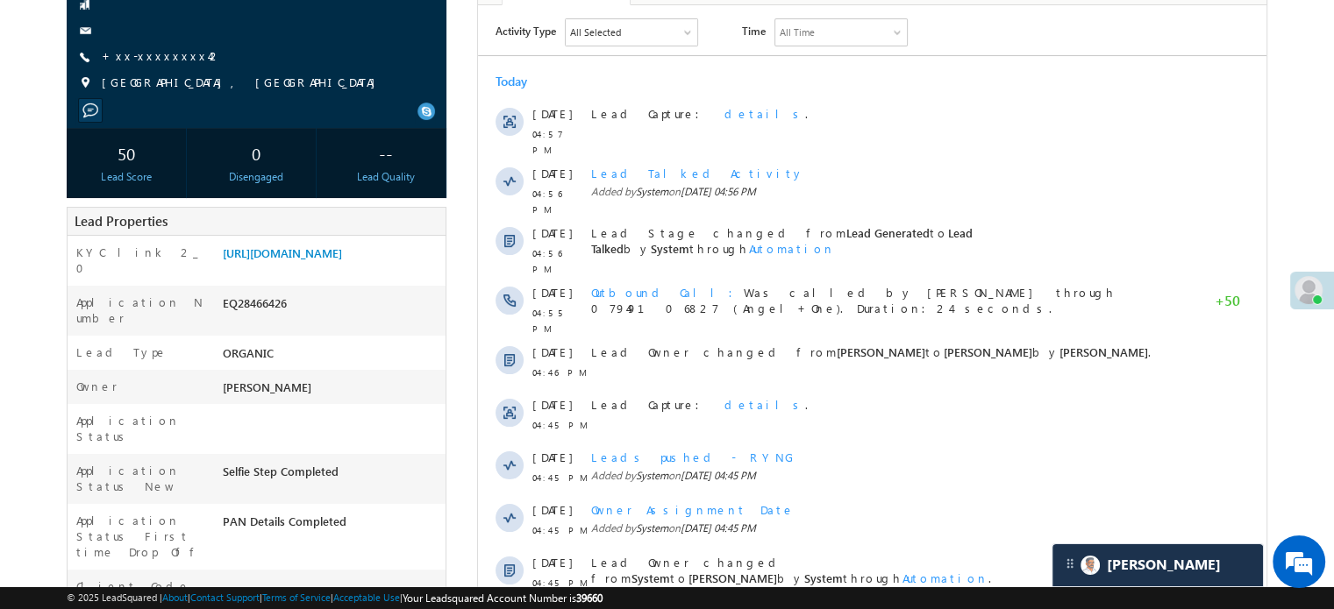
scroll to position [88, 0]
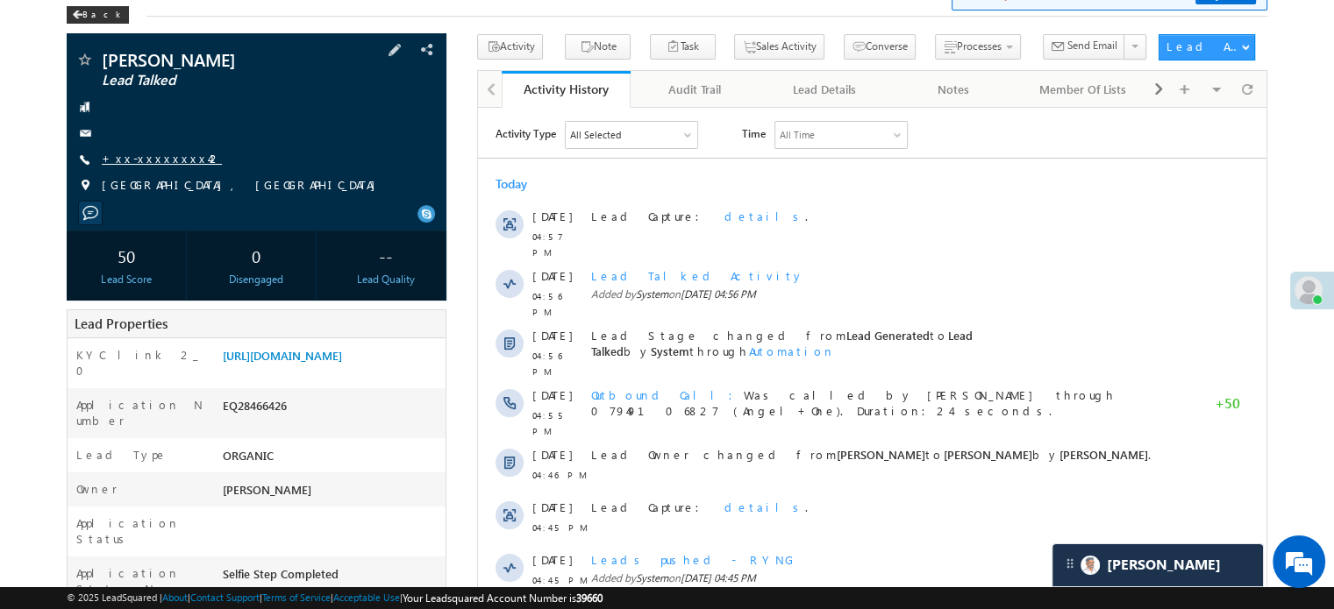
click at [167, 155] on link "+xx-xxxxxxxx42" at bounding box center [162, 158] width 120 height 15
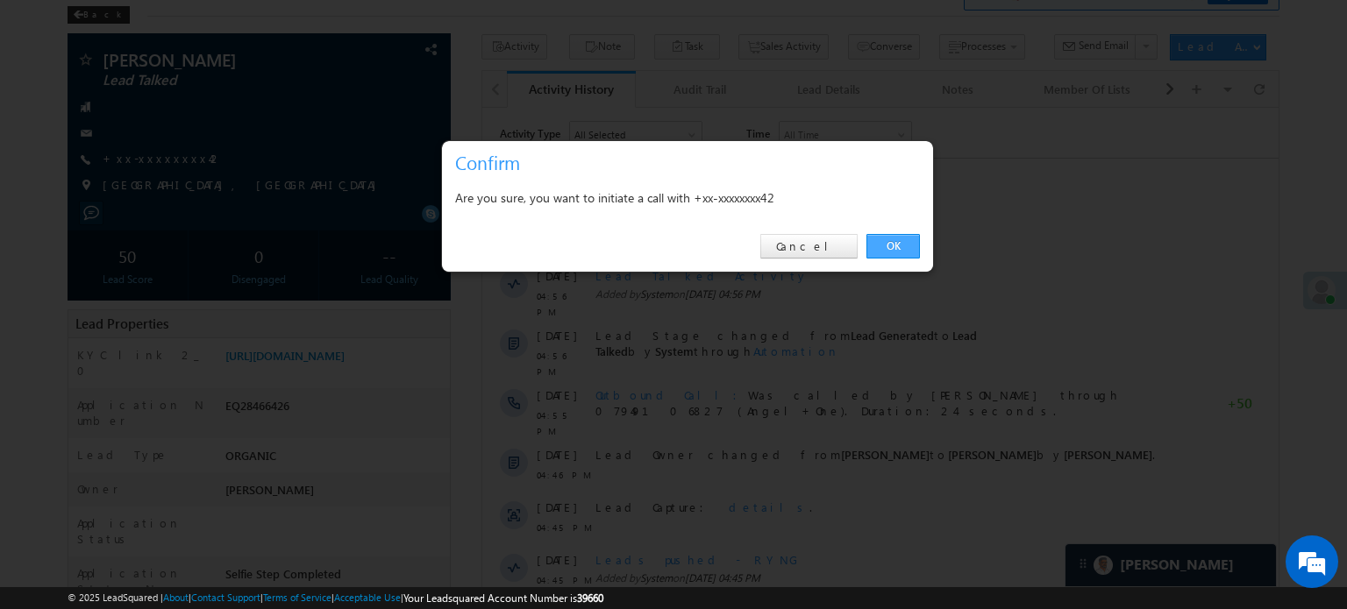
click at [880, 243] on link "OK" at bounding box center [892, 246] width 53 height 25
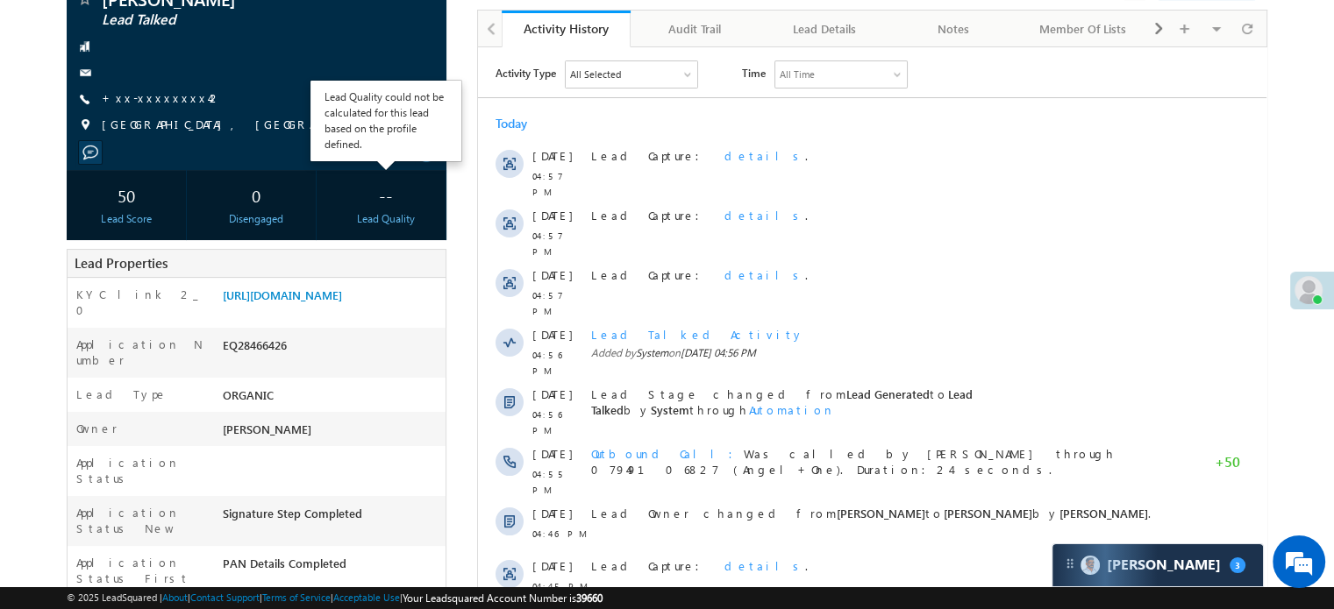
scroll to position [175, 0]
